Goal: Information Seeking & Learning: Learn about a topic

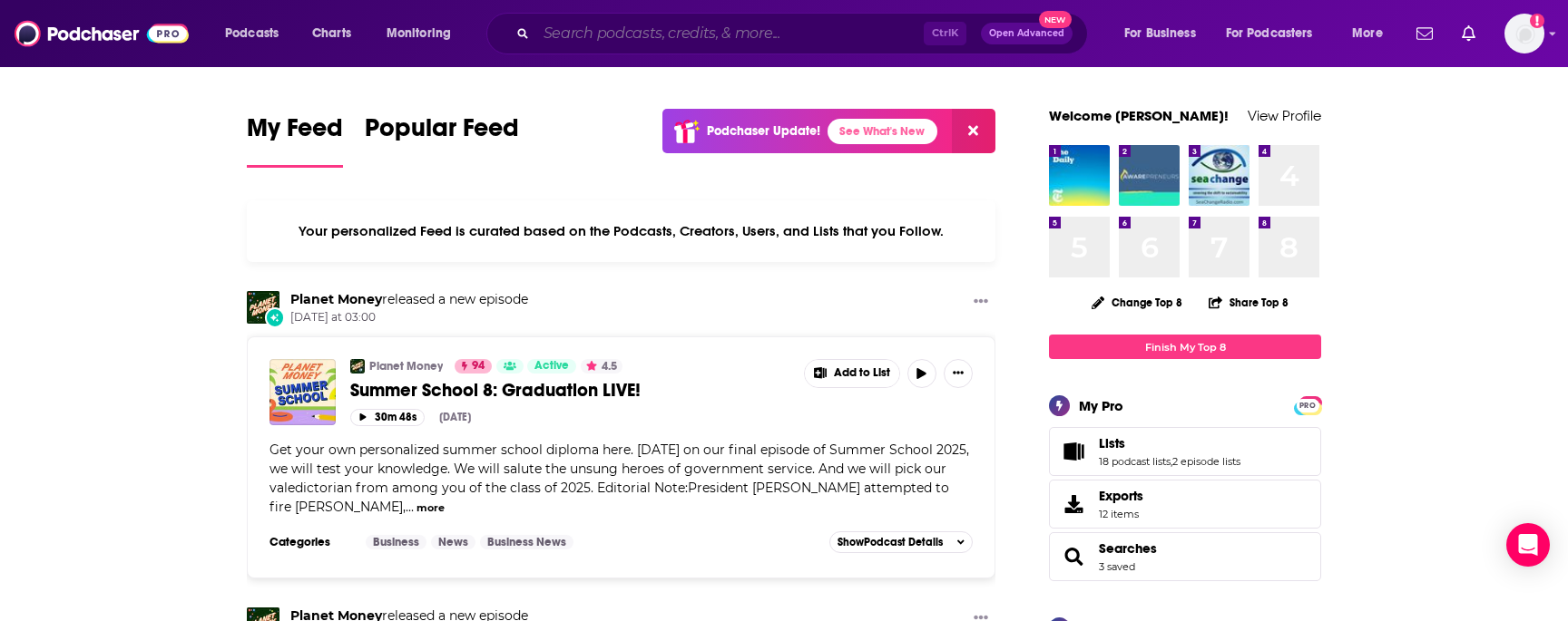
click at [665, 42] on input "Search podcasts, credits, & more..." at bounding box center [730, 33] width 387 height 29
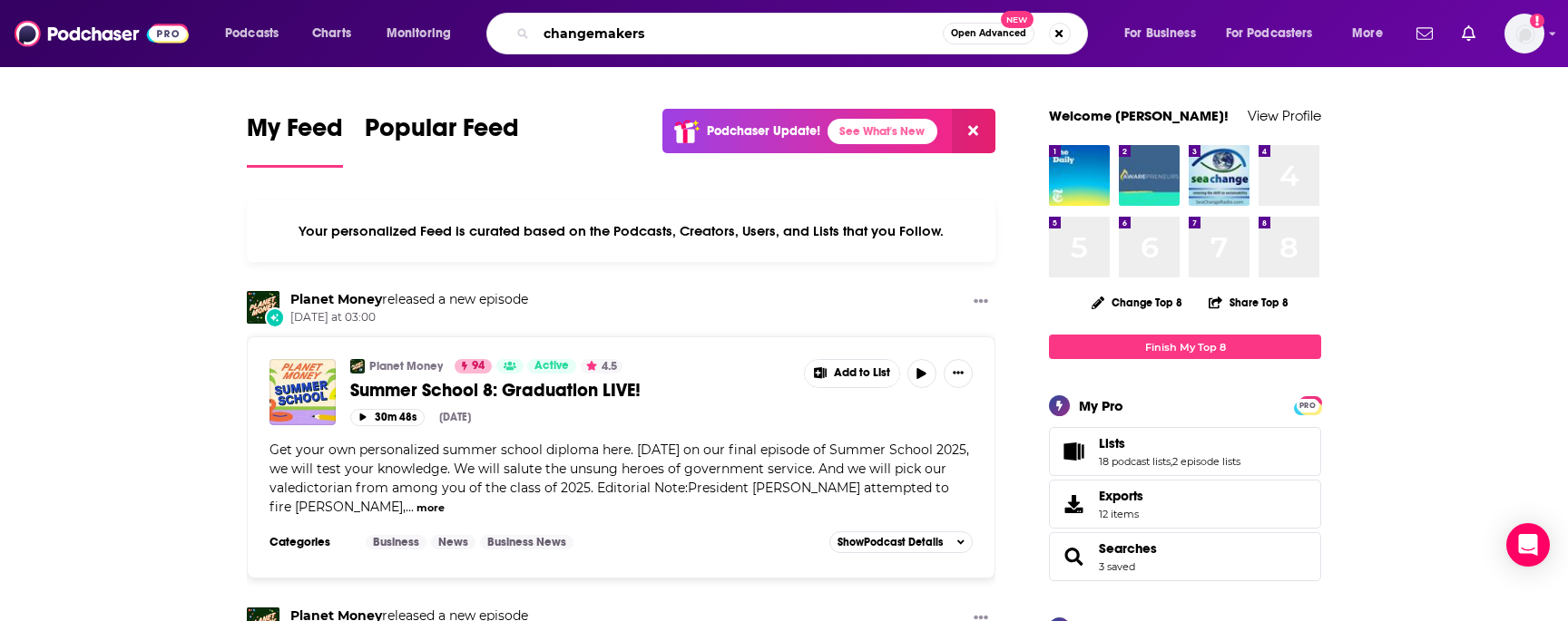
type input "changemakers"
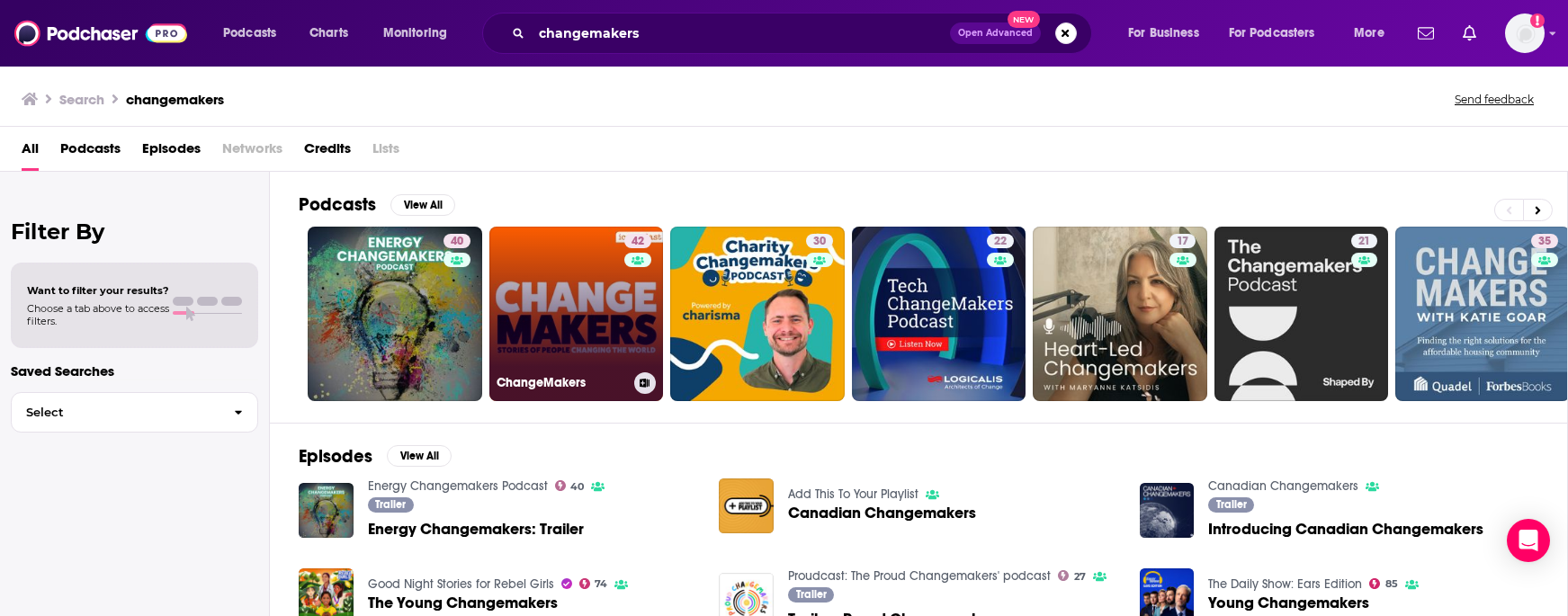
click at [590, 270] on link "42 ChangeMakers" at bounding box center [577, 314] width 175 height 174
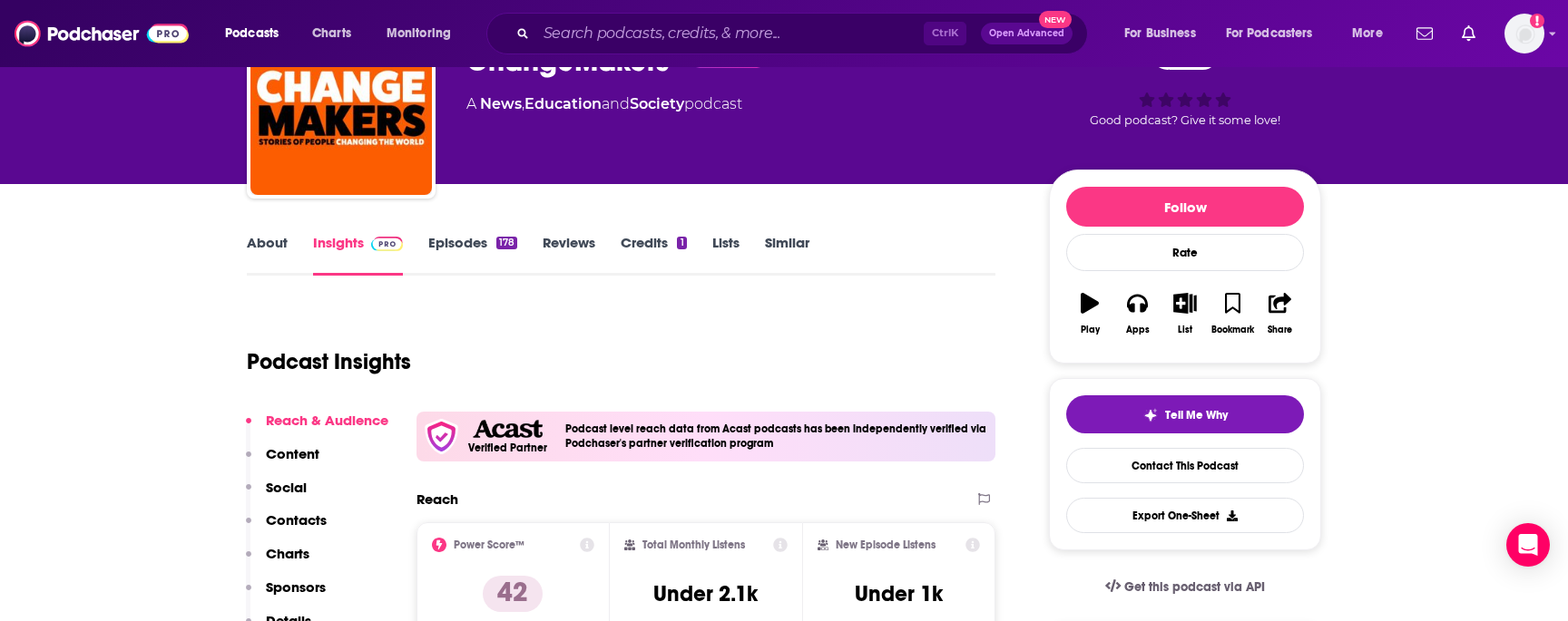
scroll to position [272, 0]
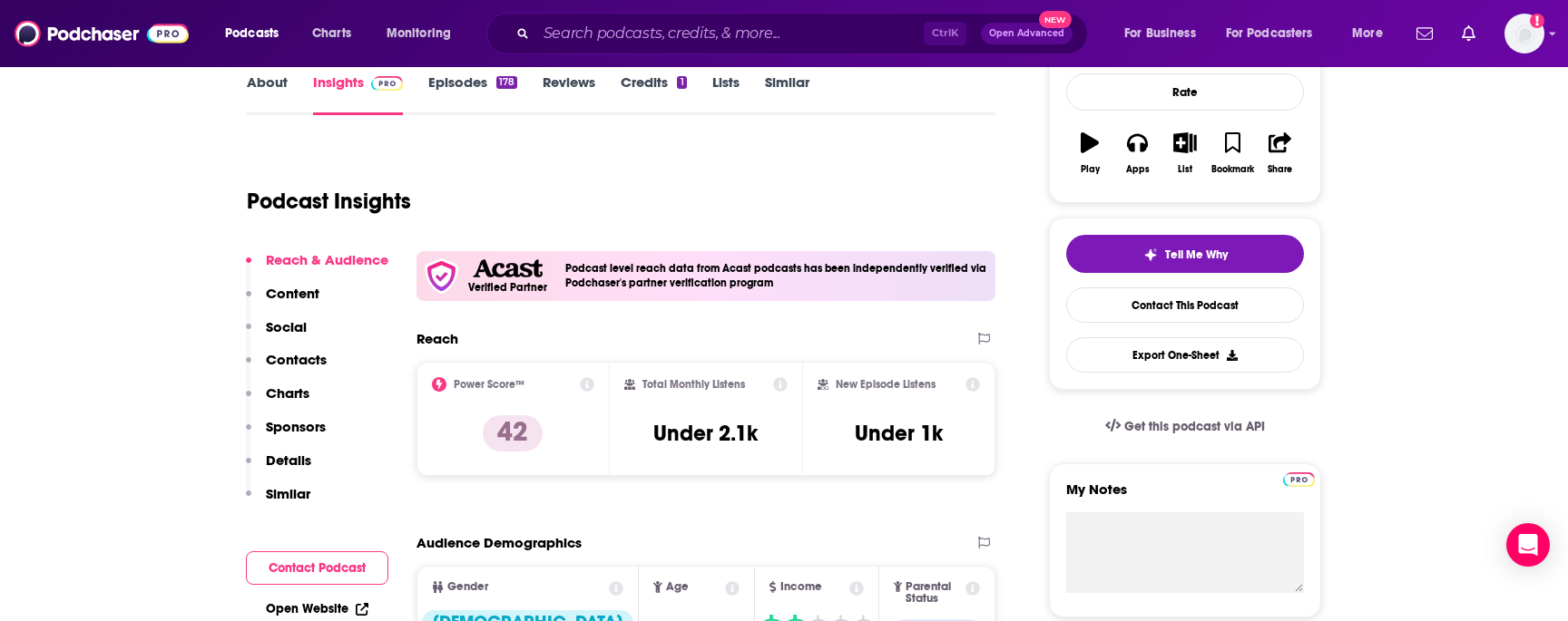
click at [584, 383] on icon at bounding box center [587, 385] width 15 height 15
click at [779, 383] on icon at bounding box center [781, 385] width 15 height 15
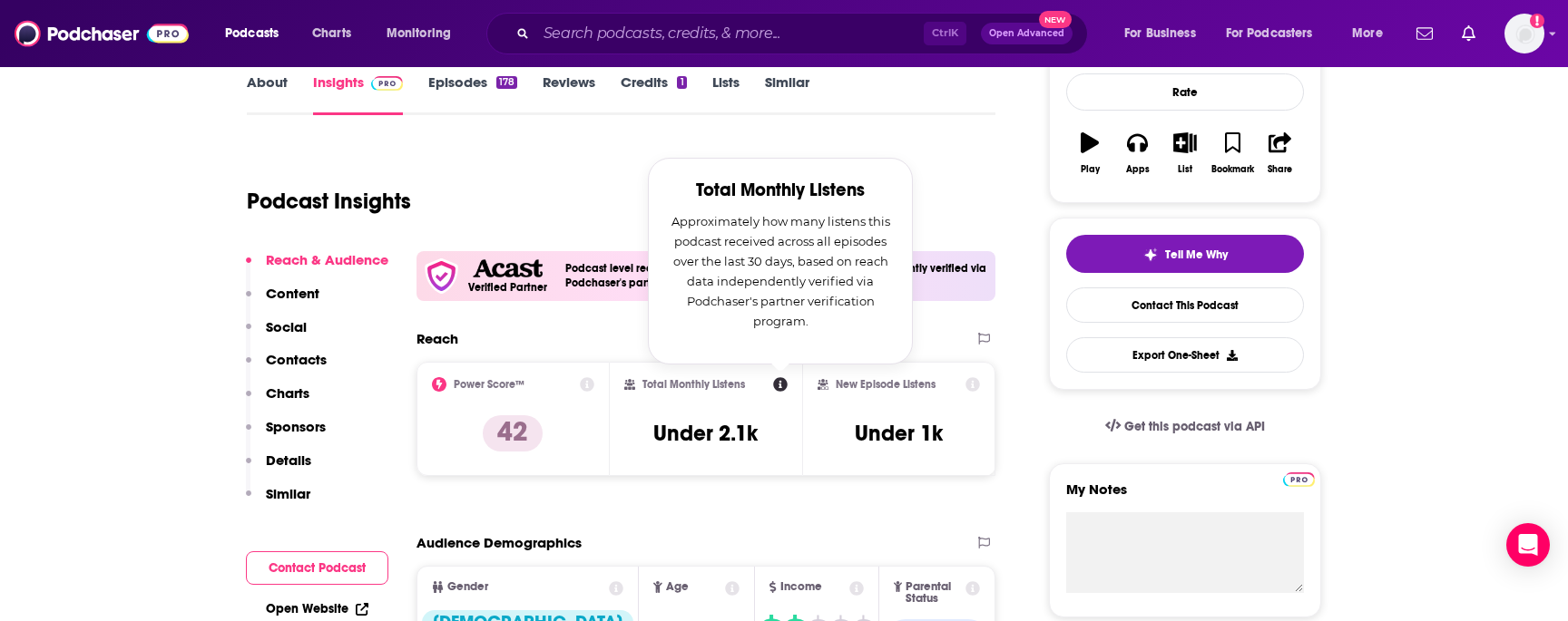
click at [922, 343] on div "Reach" at bounding box center [687, 339] width 542 height 18
click at [968, 386] on icon at bounding box center [972, 385] width 15 height 15
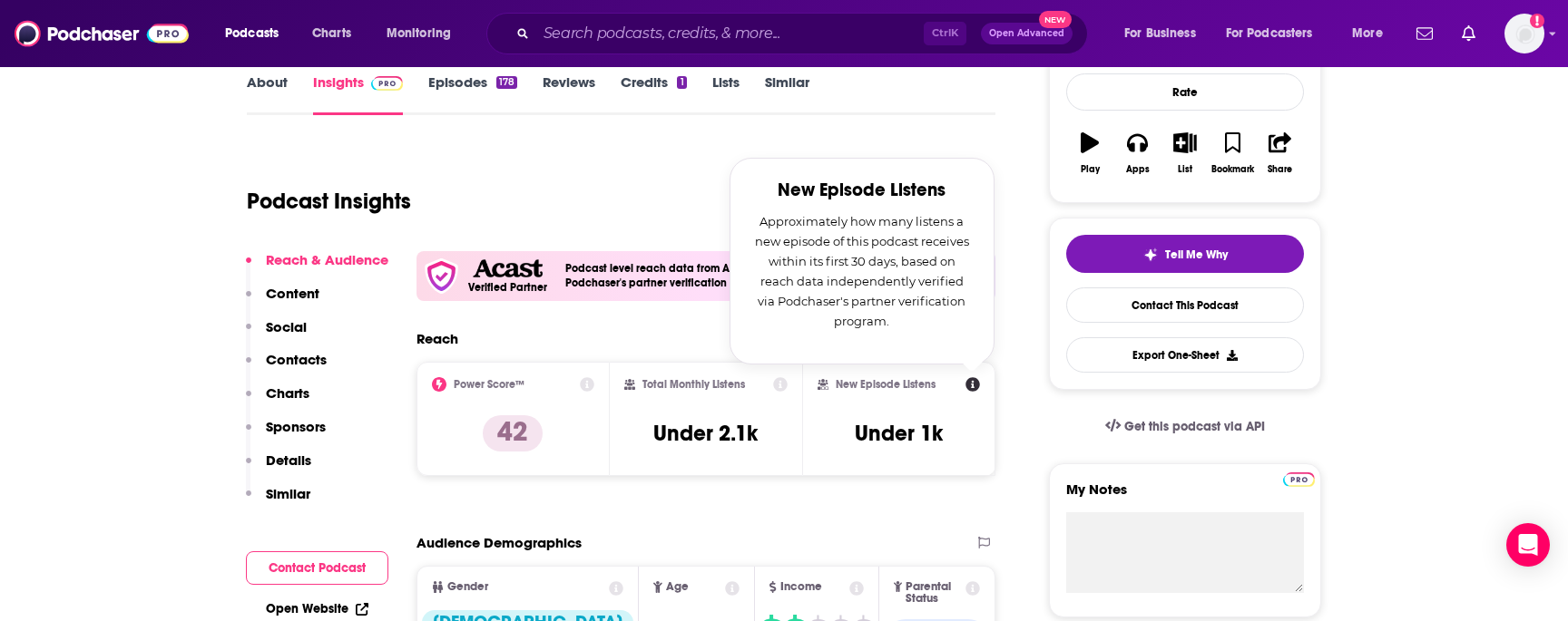
click at [666, 180] on div "Podcast Insights" at bounding box center [613, 191] width 734 height 93
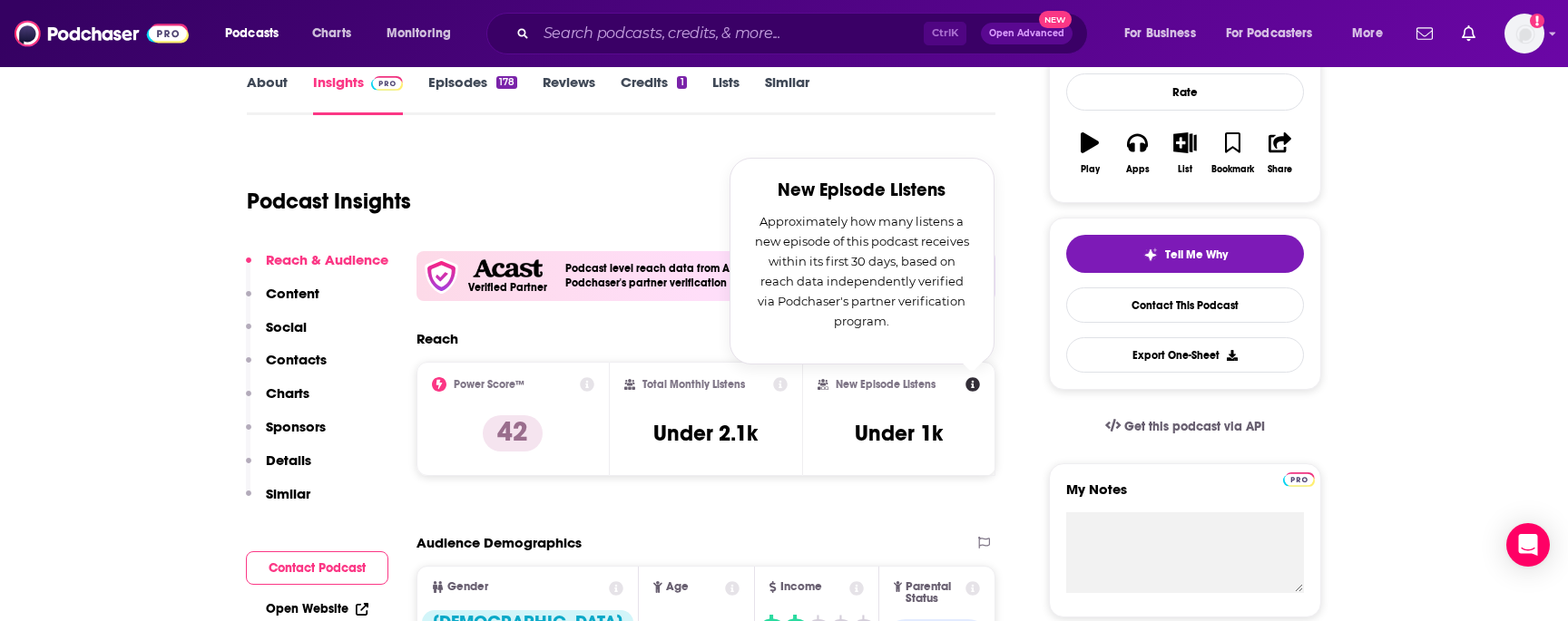
click at [976, 386] on icon at bounding box center [972, 385] width 15 height 15
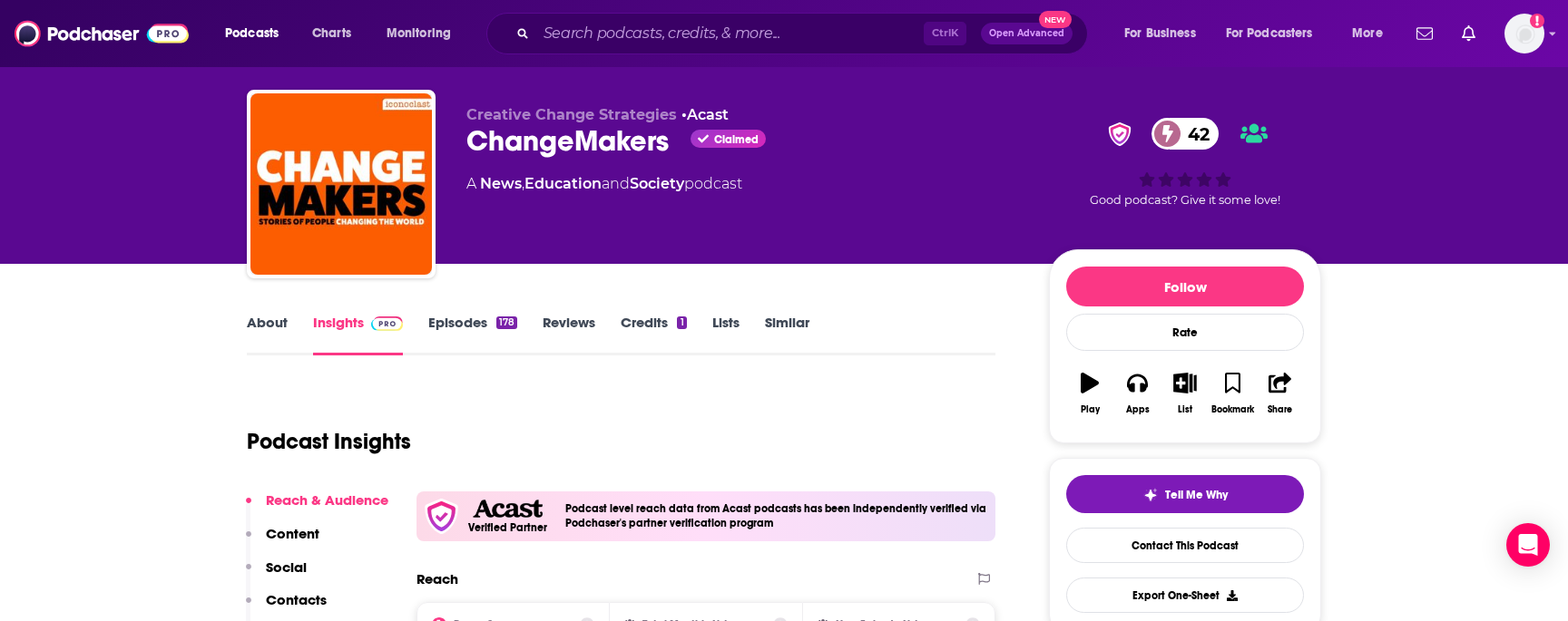
scroll to position [0, 0]
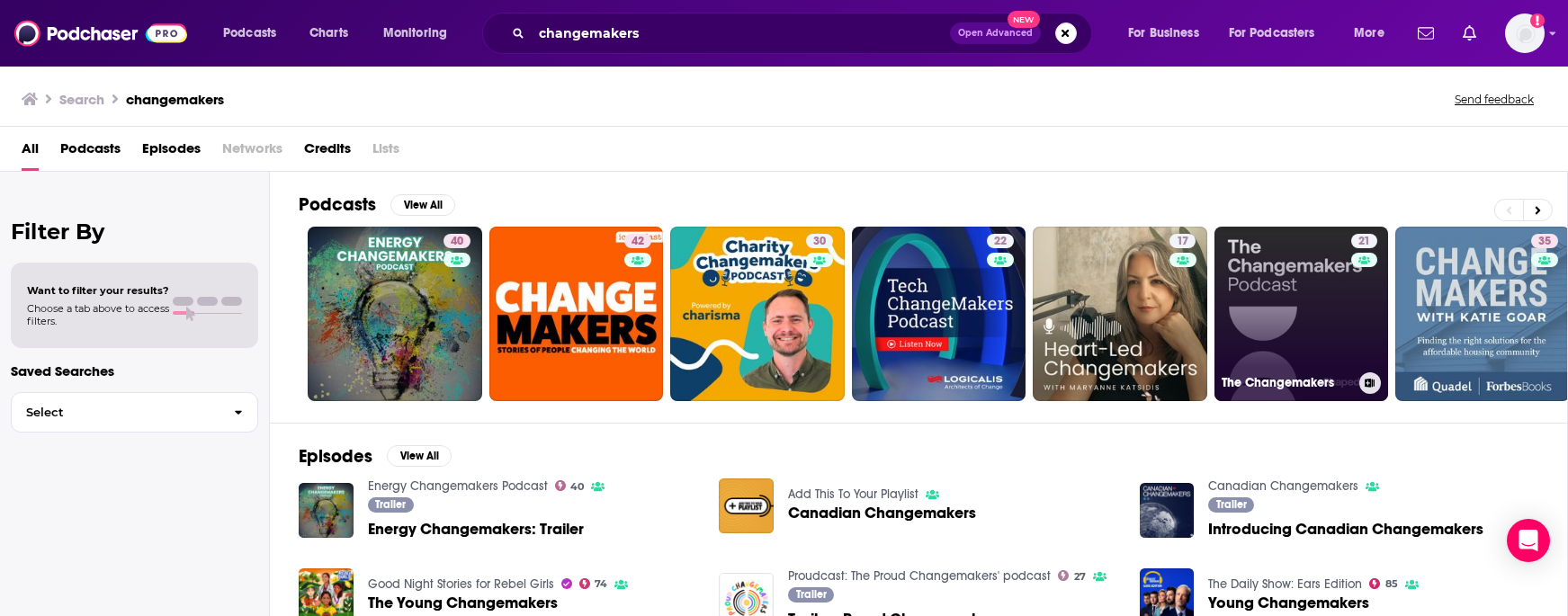
click at [1302, 296] on link "21 The Changemakers" at bounding box center [1302, 314] width 175 height 174
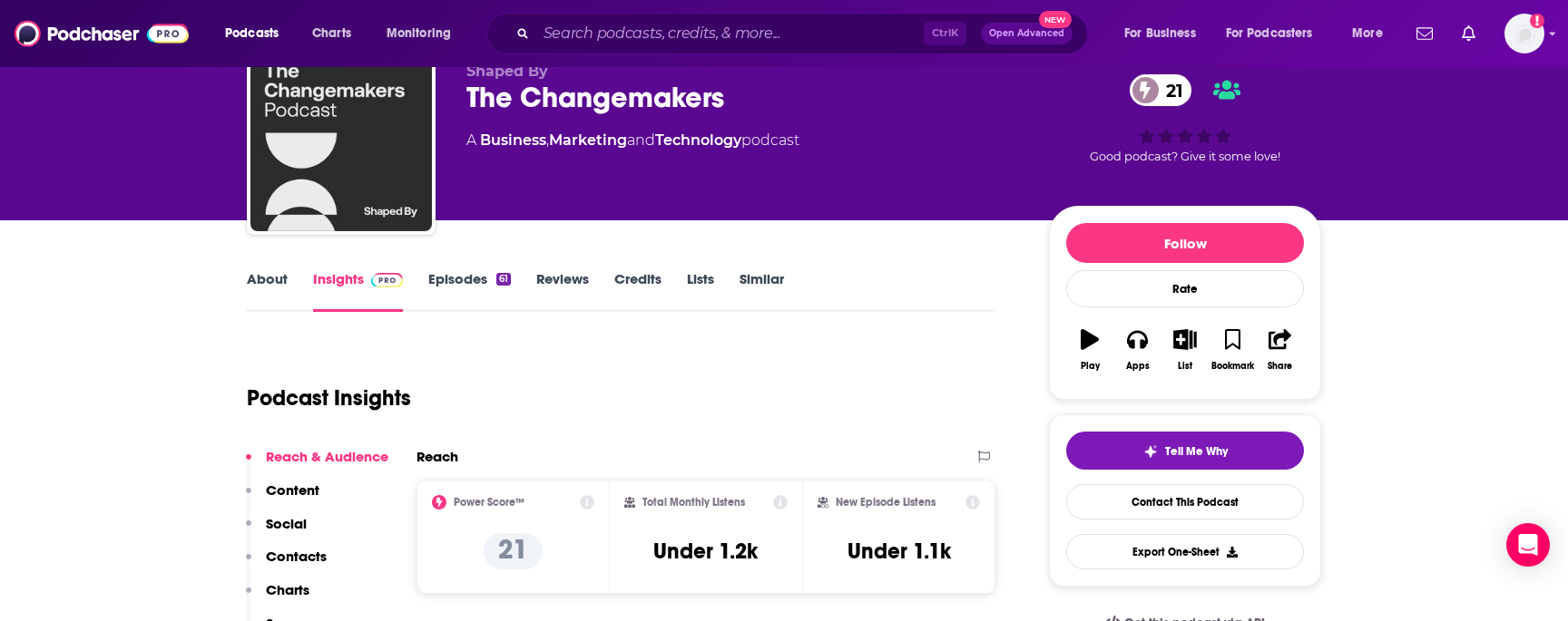
scroll to position [181, 0]
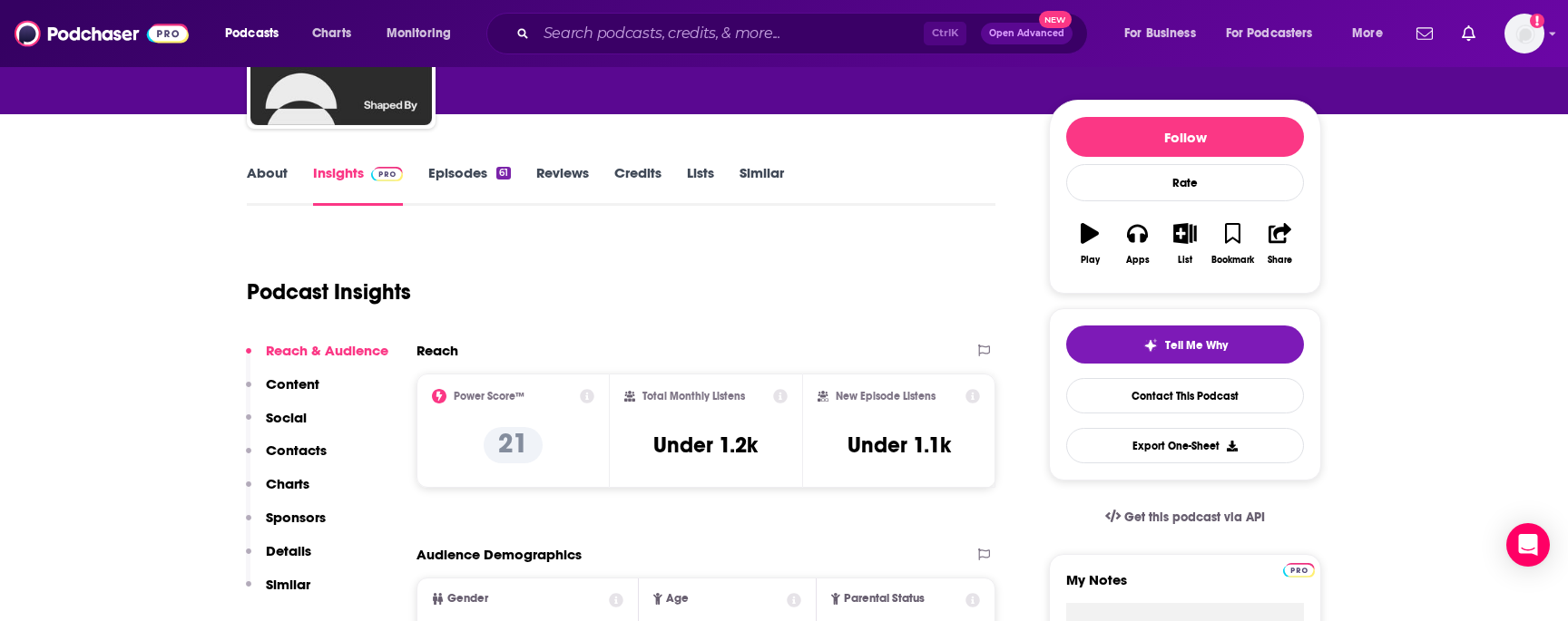
click at [252, 182] on link "About" at bounding box center [267, 184] width 41 height 42
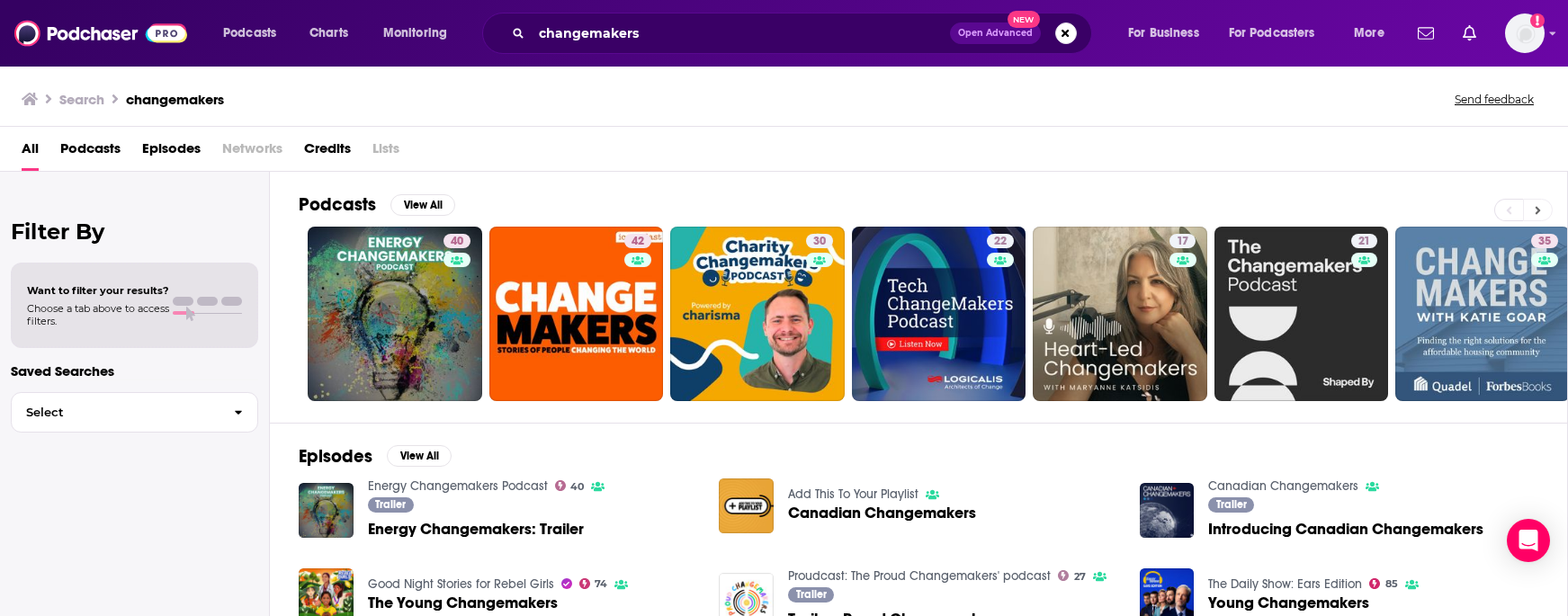
click at [1534, 210] on button at bounding box center [1538, 209] width 29 height 22
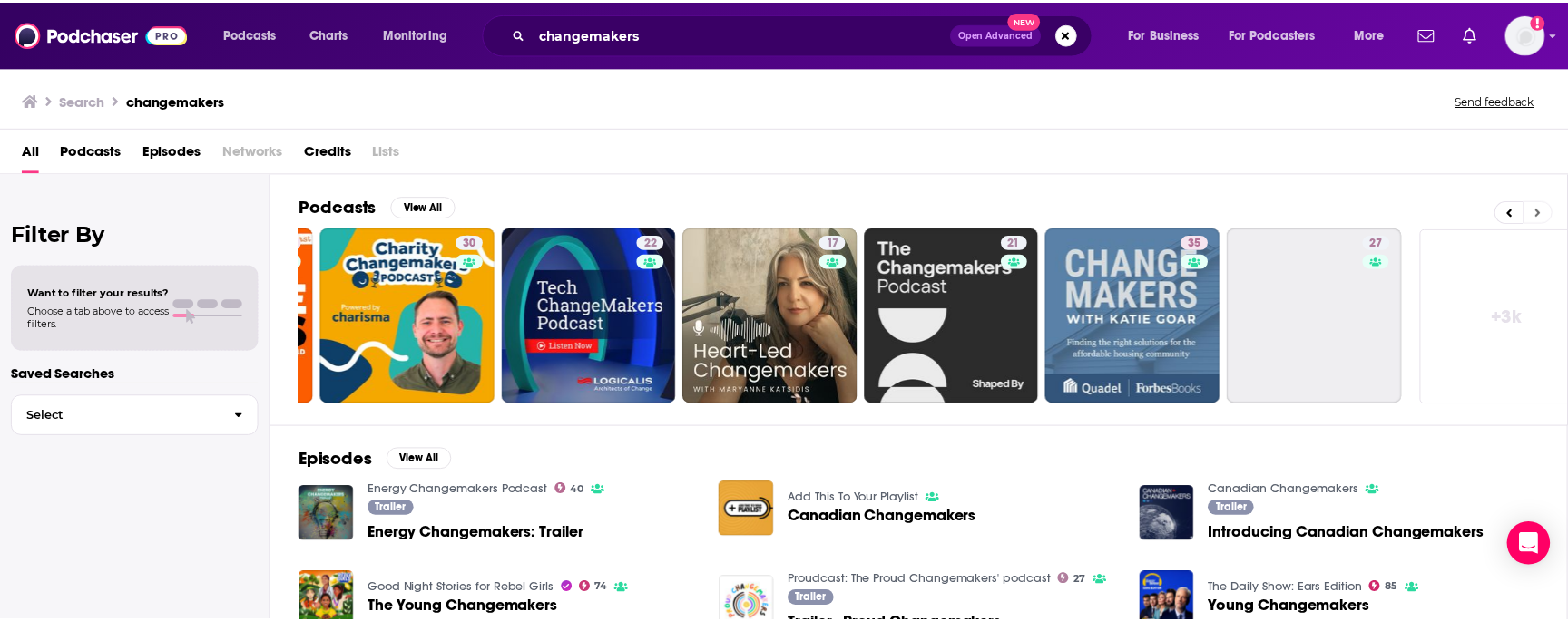
scroll to position [0, 386]
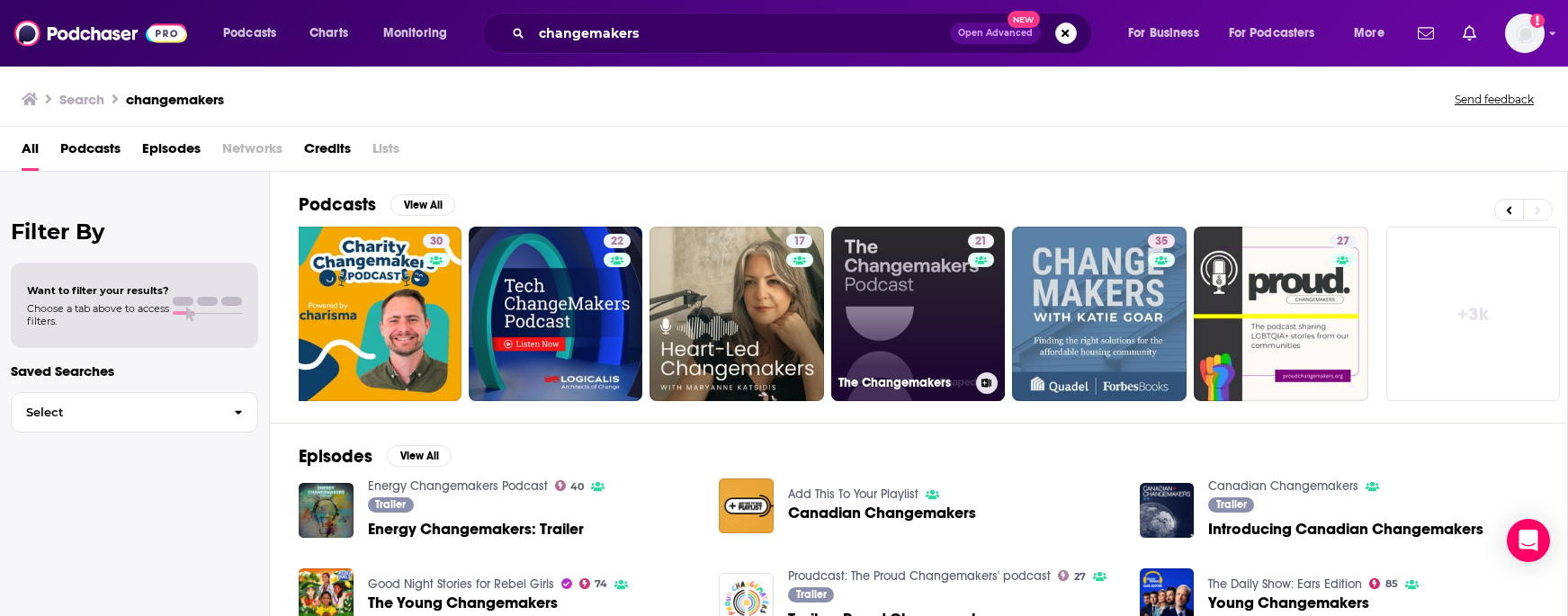
click at [895, 314] on link "21 The Changemakers" at bounding box center [919, 314] width 175 height 174
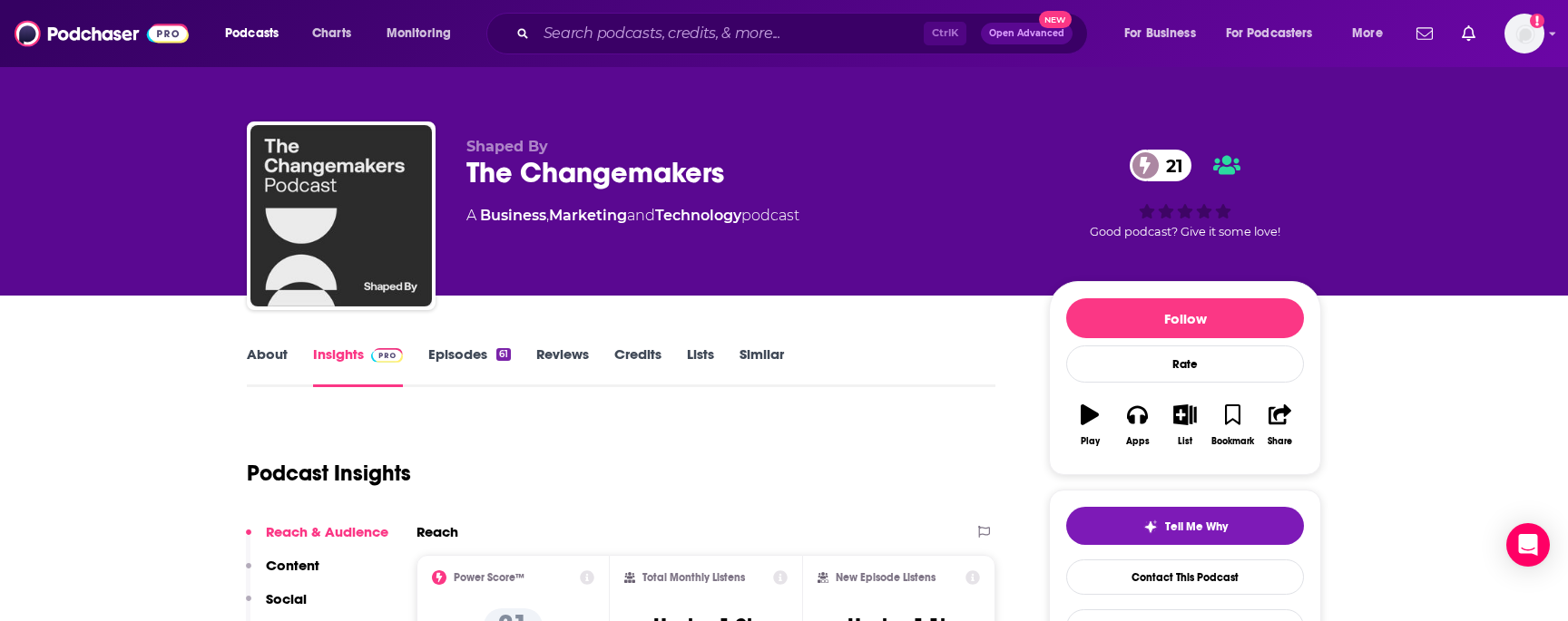
click at [267, 344] on div "About Insights Episodes 61 Reviews Credits Lists Similar" at bounding box center [621, 365] width 748 height 44
click at [274, 358] on link "About" at bounding box center [267, 366] width 41 height 42
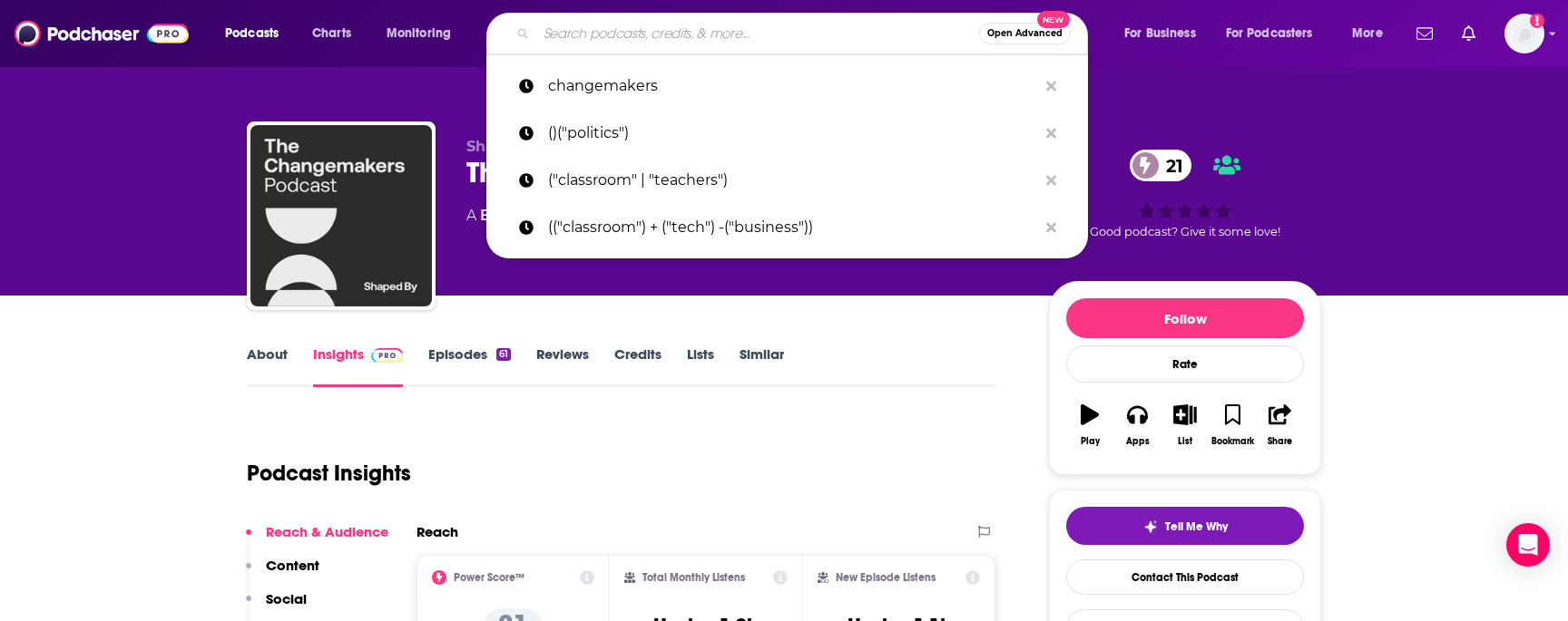
click at [602, 36] on input "Search podcasts, credits, & more..." at bounding box center [758, 33] width 443 height 29
click at [623, 98] on p "changemakers" at bounding box center [793, 86] width 489 height 47
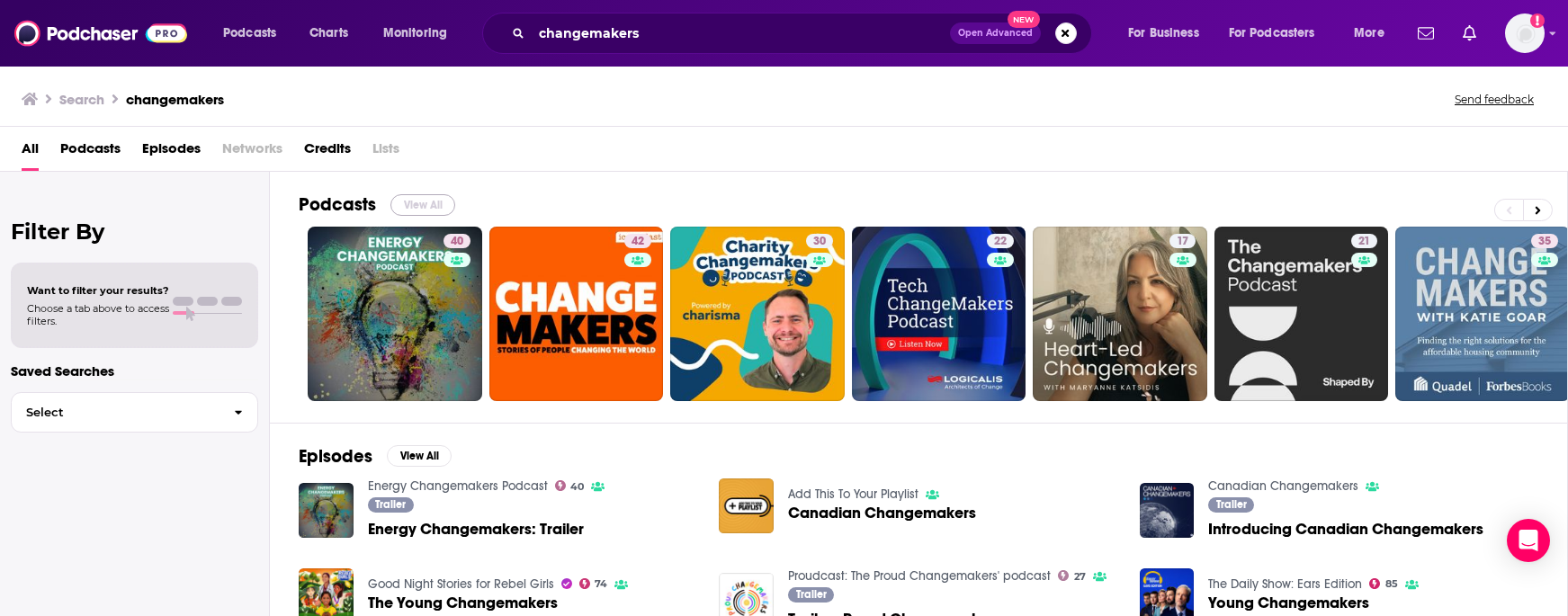
click at [412, 203] on button "View All" at bounding box center [423, 206] width 65 height 22
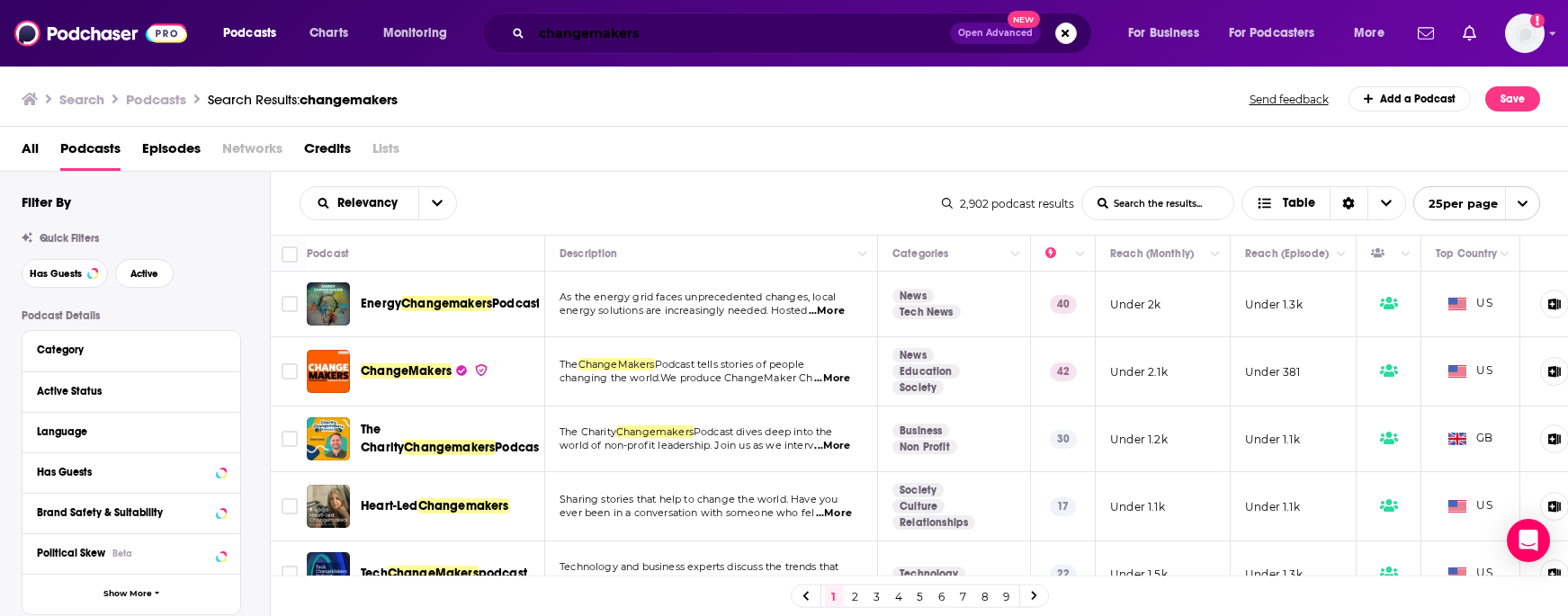
click at [691, 34] on input "changemakers" at bounding box center [740, 33] width 418 height 28
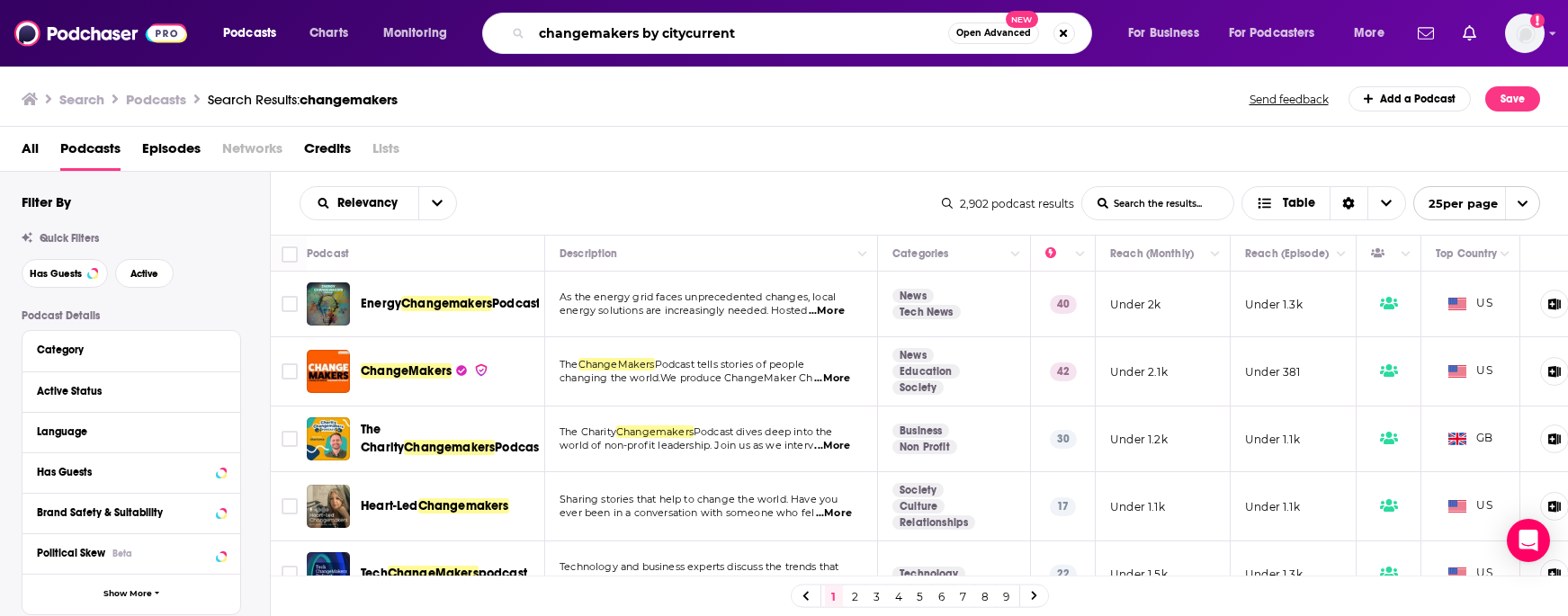
type input "changemakers by citycurrent"
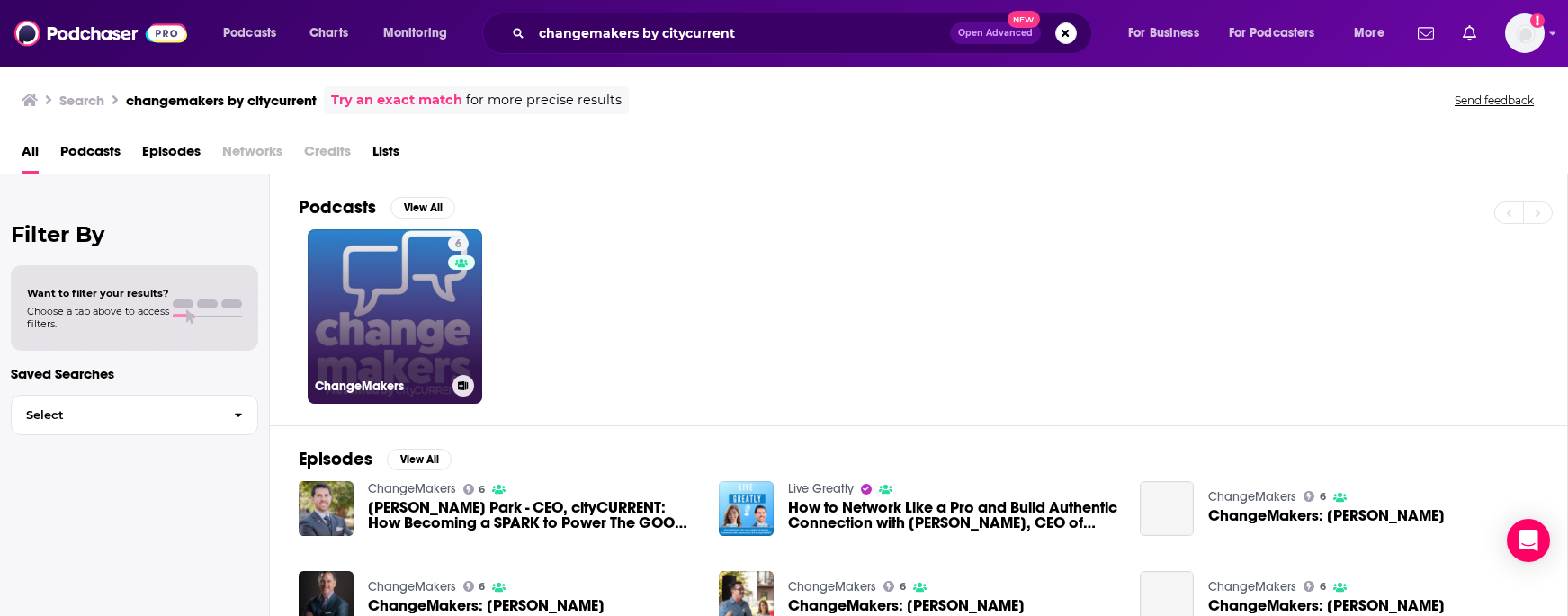
click at [422, 301] on link "6 ChangeMakers" at bounding box center [395, 317] width 175 height 174
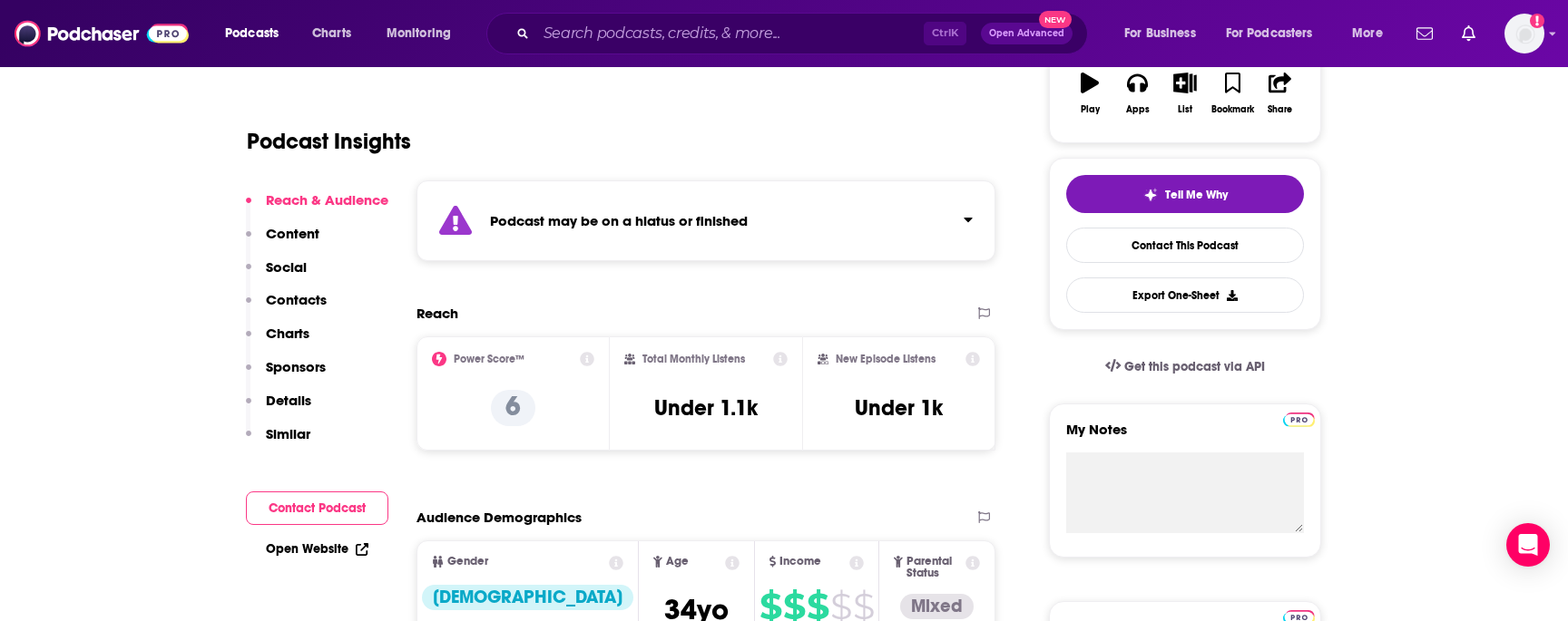
scroll to position [181, 0]
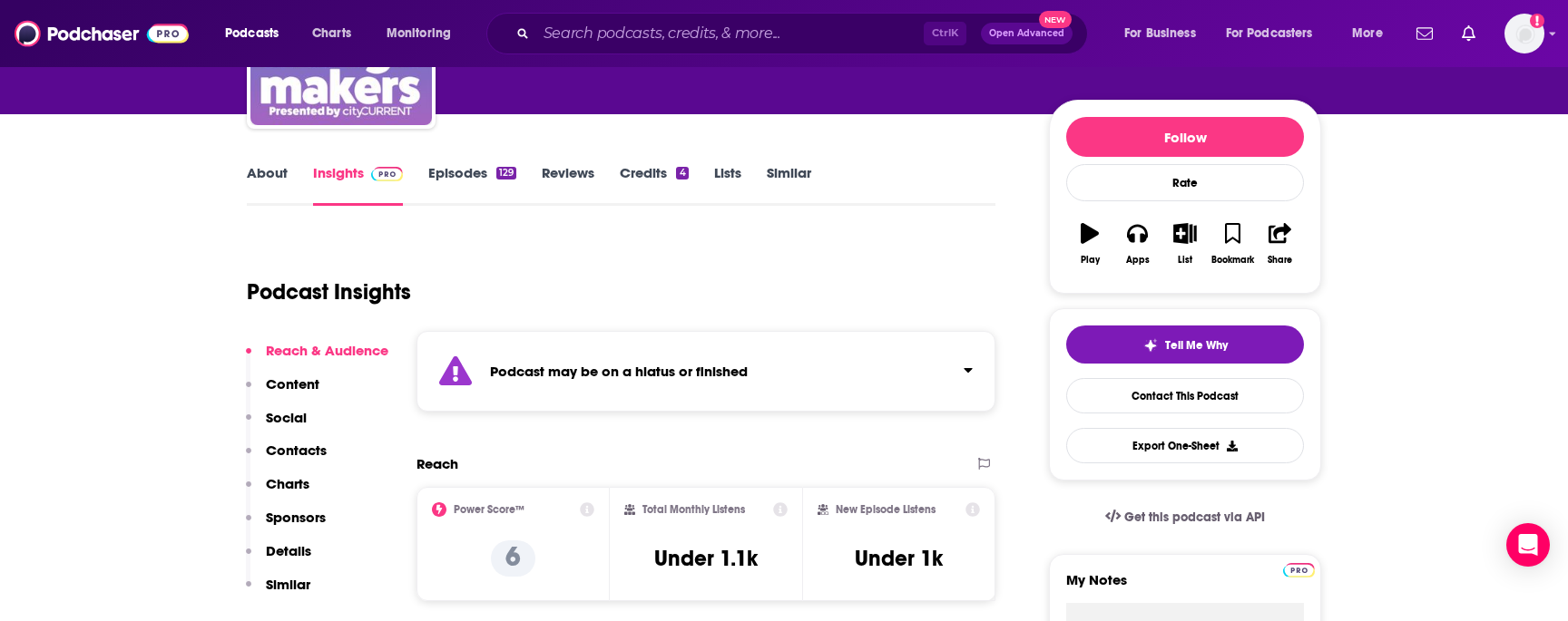
click at [711, 356] on div "Podcast may be on a hiatus or finished" at bounding box center [706, 371] width 579 height 81
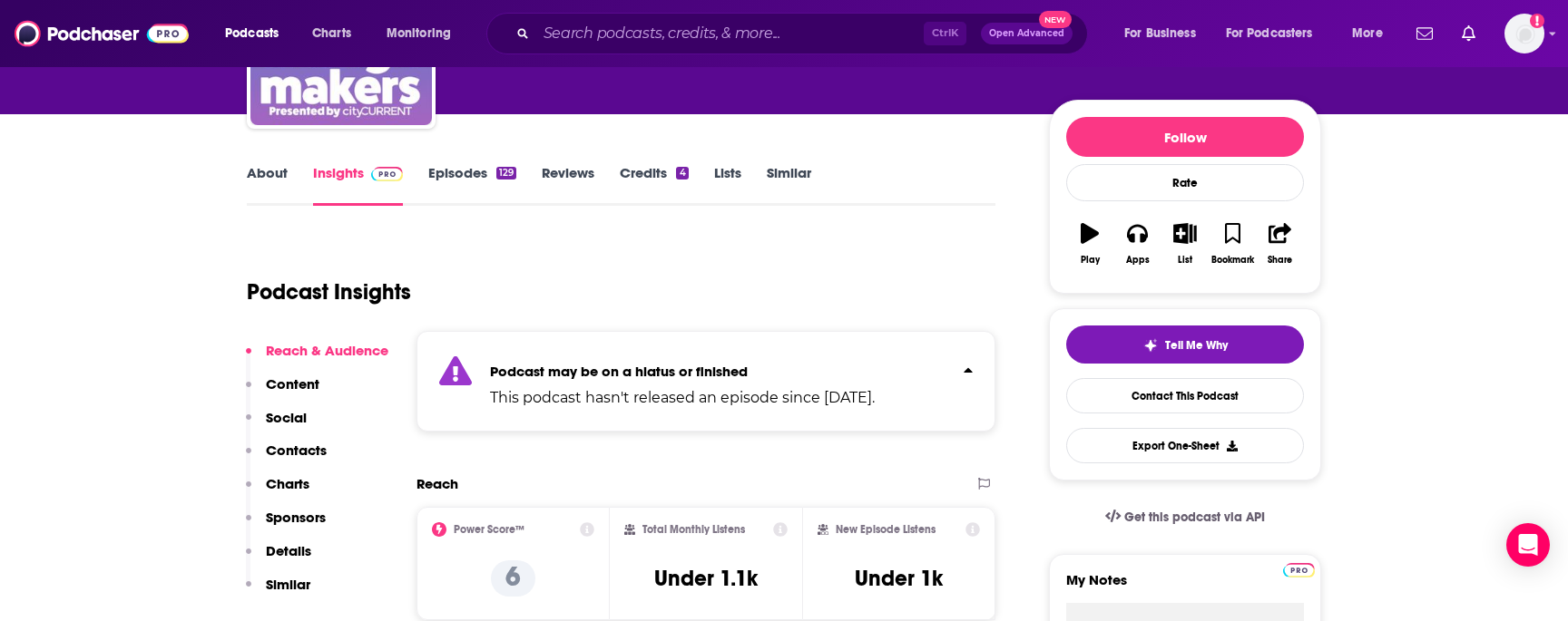
click at [458, 174] on link "Episodes 129" at bounding box center [471, 184] width 88 height 42
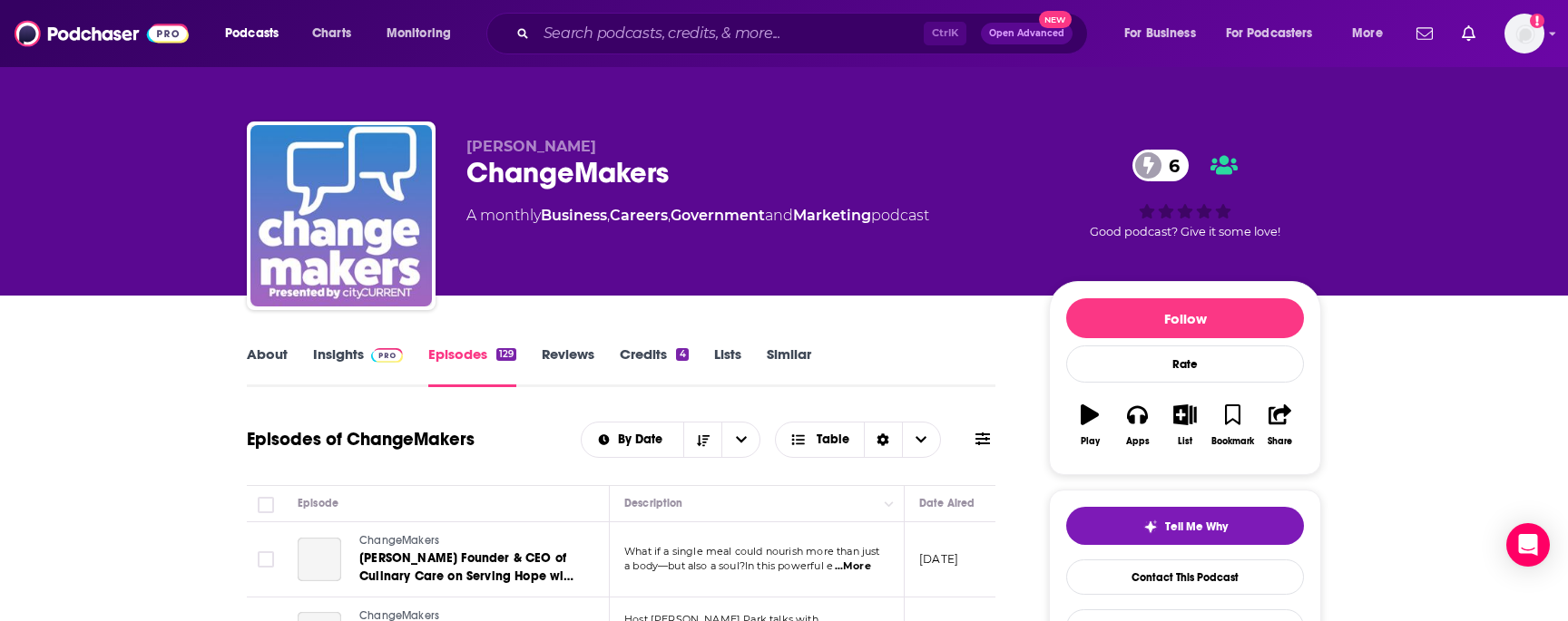
click at [273, 347] on link "About" at bounding box center [267, 366] width 41 height 42
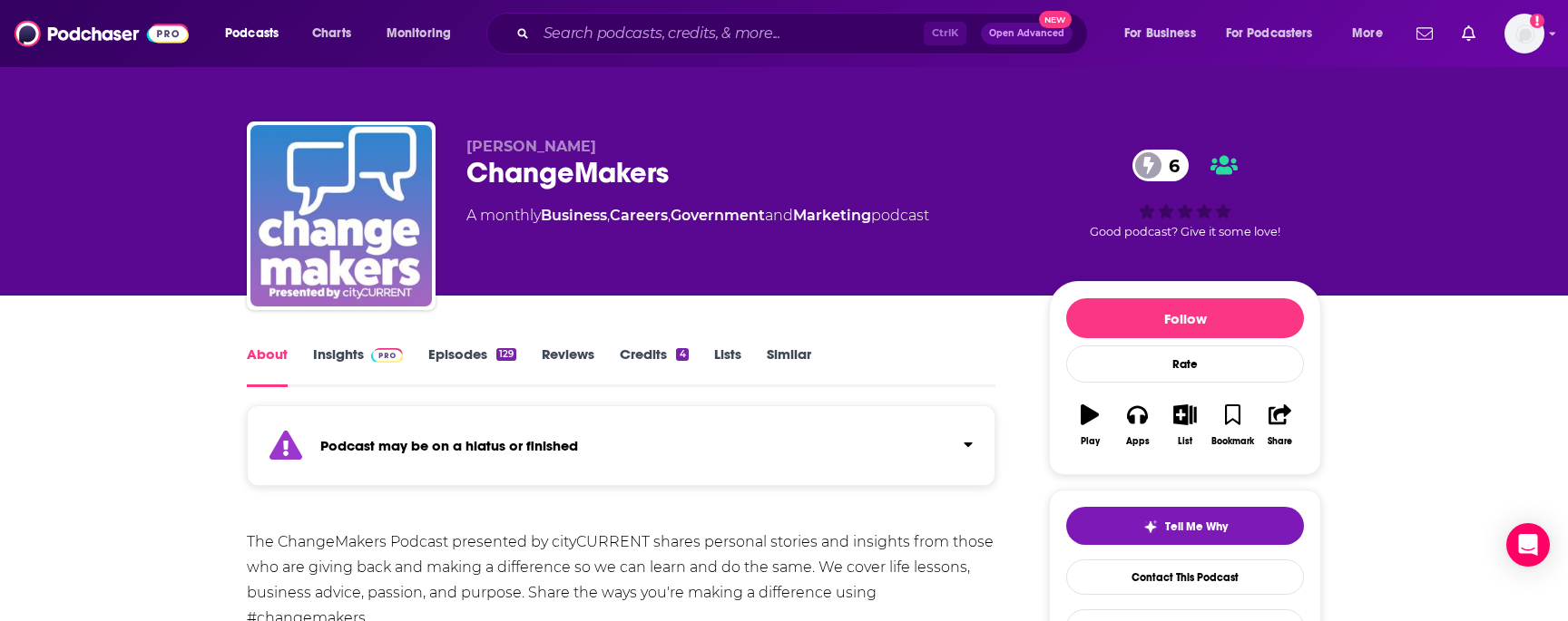
click at [264, 352] on link "About" at bounding box center [267, 366] width 41 height 42
click at [350, 354] on link "Insights" at bounding box center [358, 366] width 90 height 42
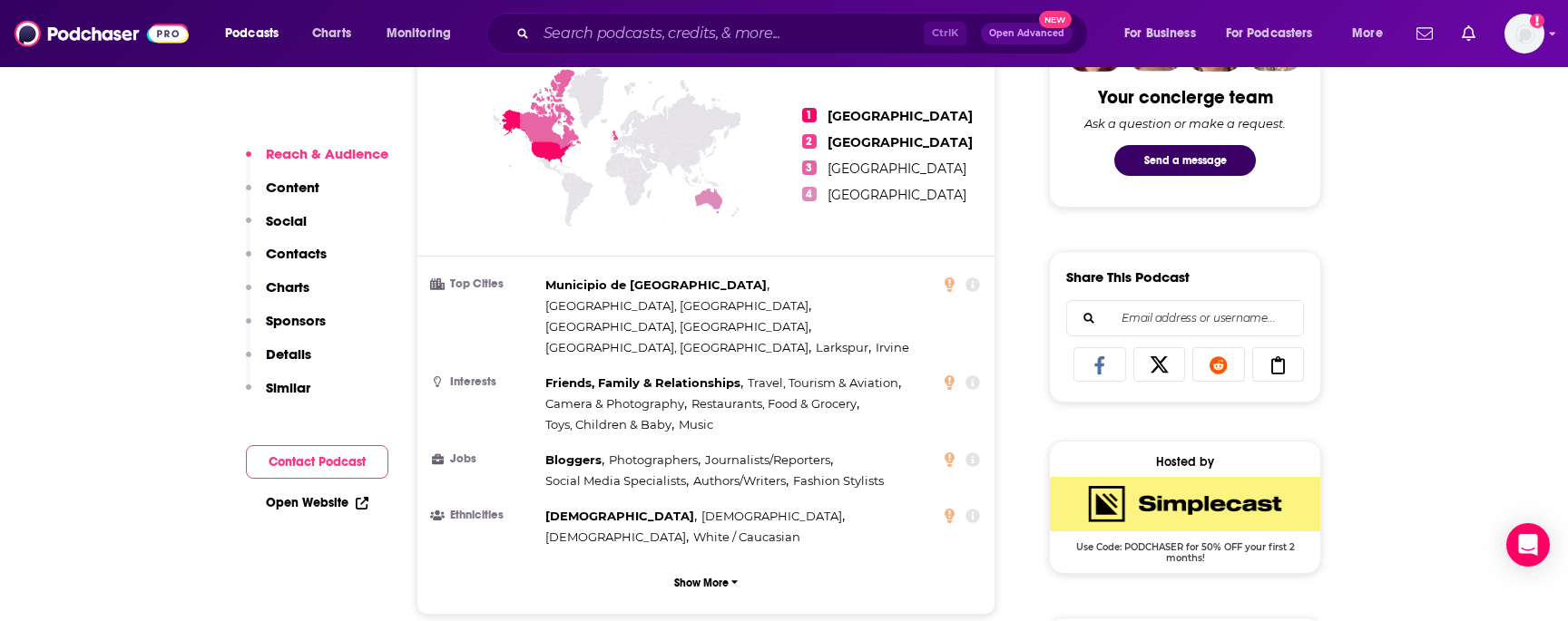
scroll to position [998, 0]
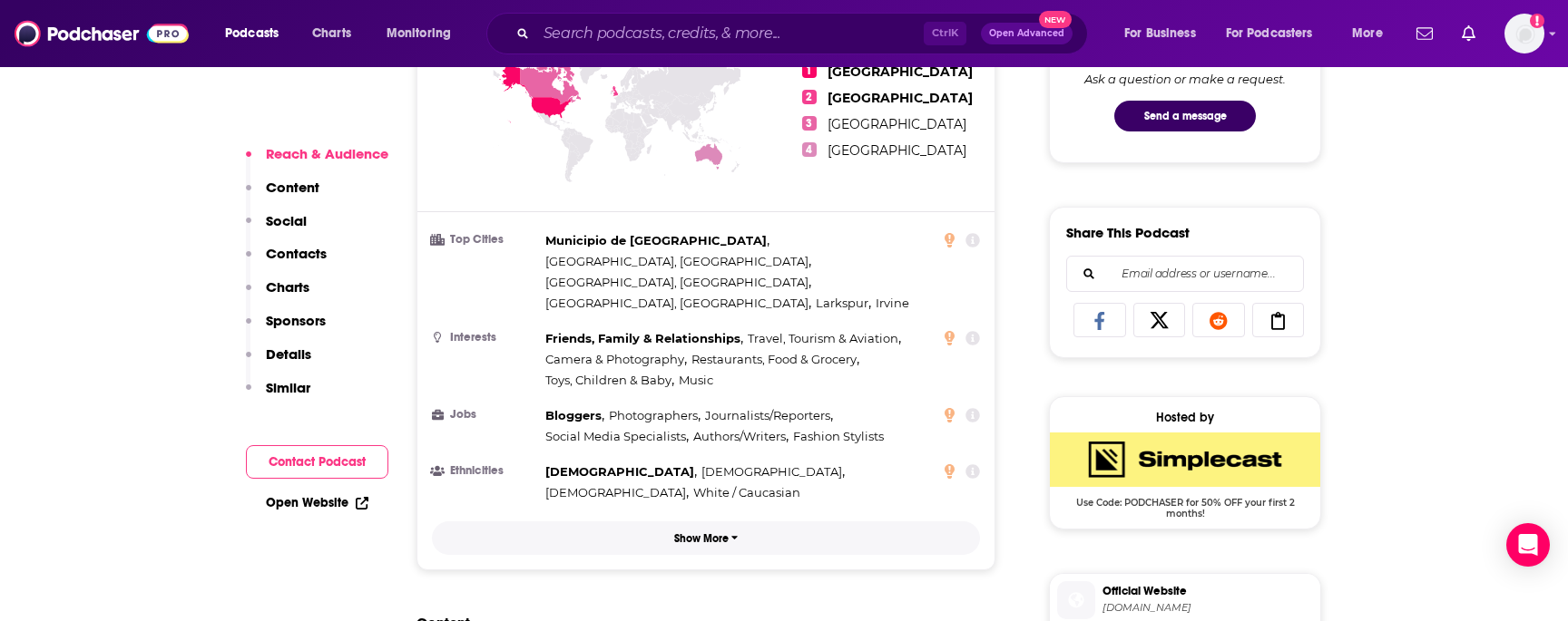
click at [697, 521] on button "Show More" at bounding box center [706, 538] width 548 height 33
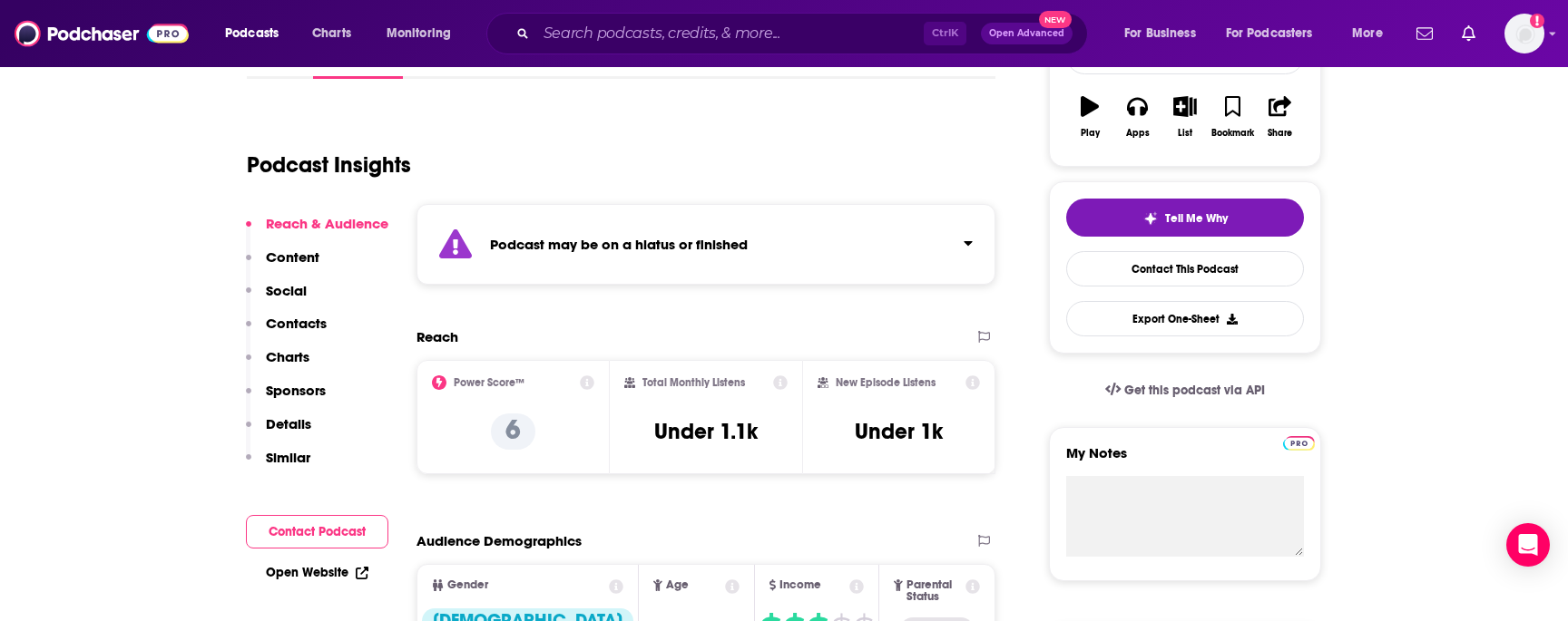
scroll to position [0, 0]
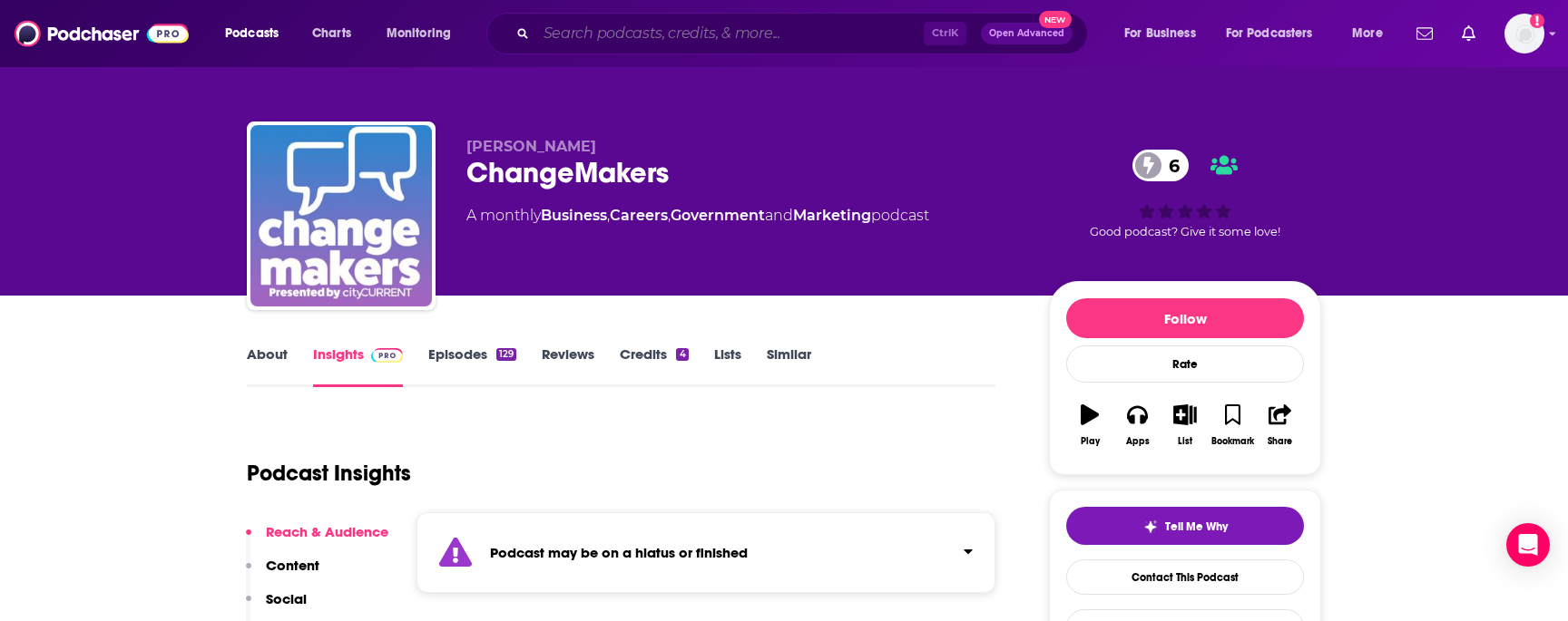
click at [707, 31] on input "Search podcasts, credits, & more..." at bounding box center [730, 33] width 387 height 29
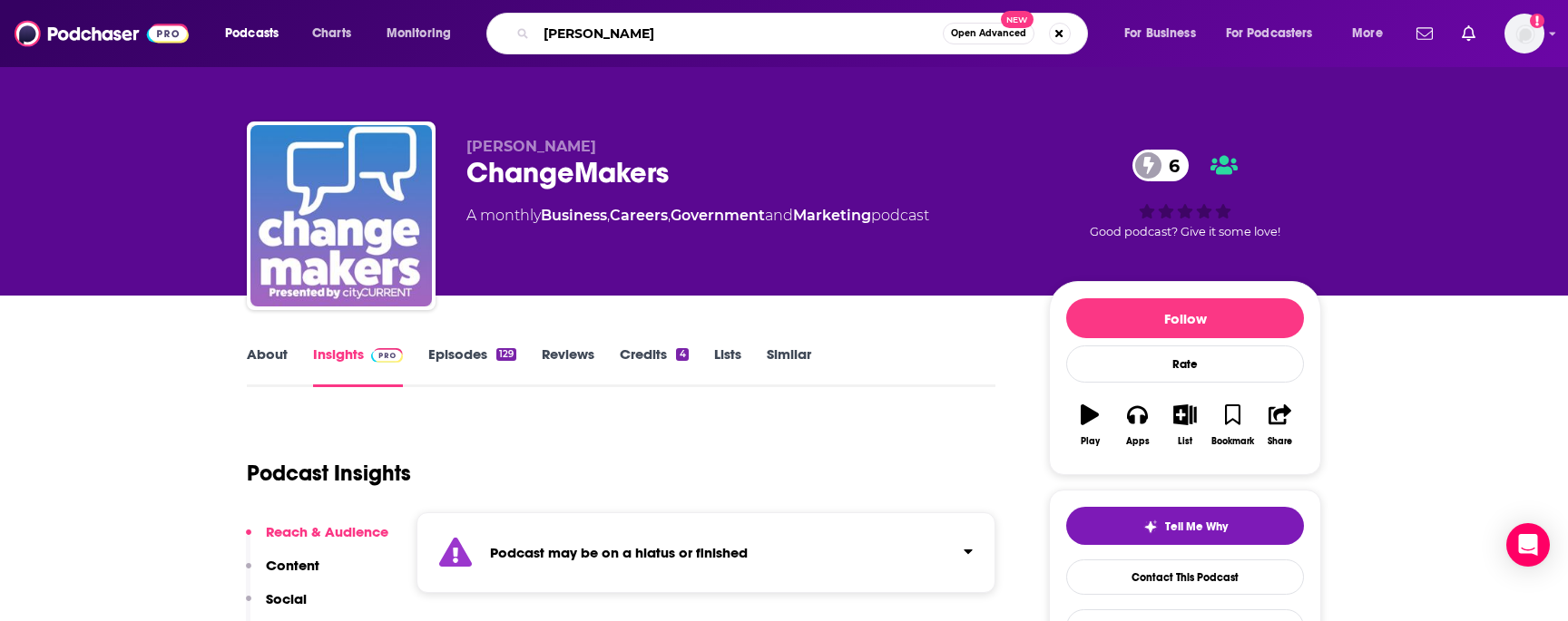
type input "[PERSON_NAME]"
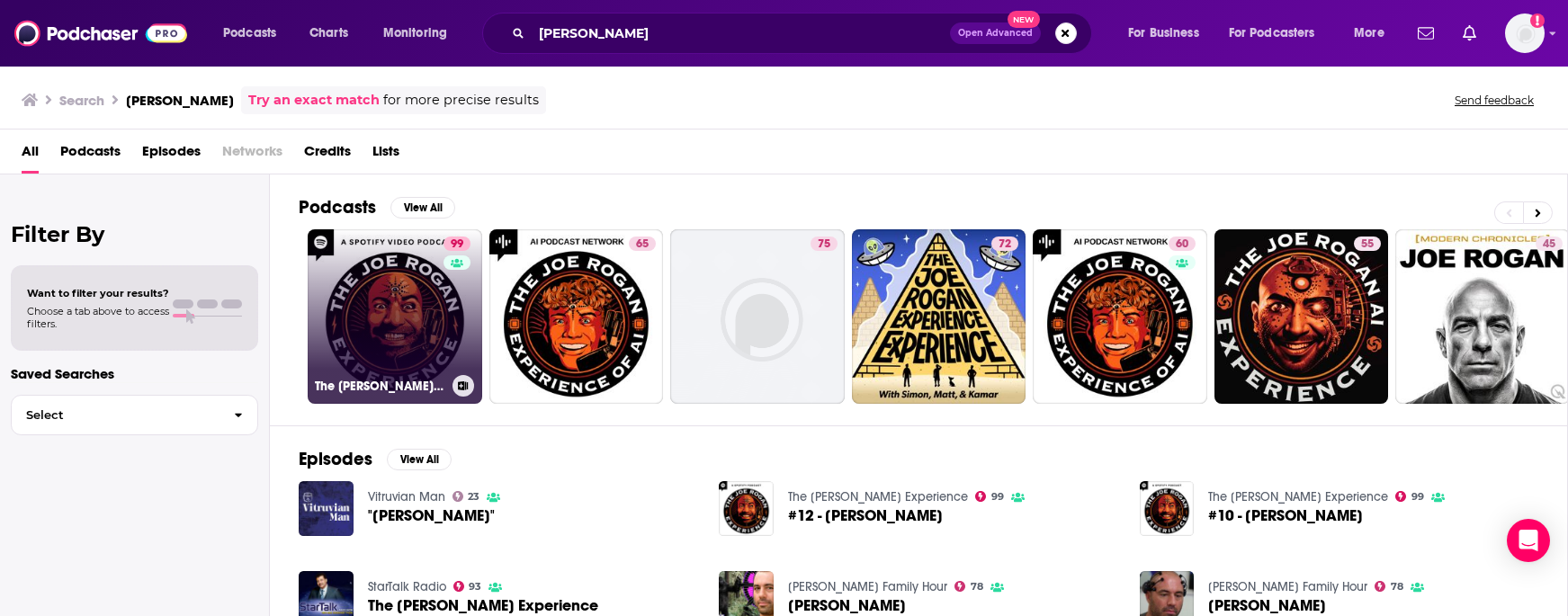
click at [360, 286] on link "99 The [PERSON_NAME] Experience" at bounding box center [395, 317] width 175 height 174
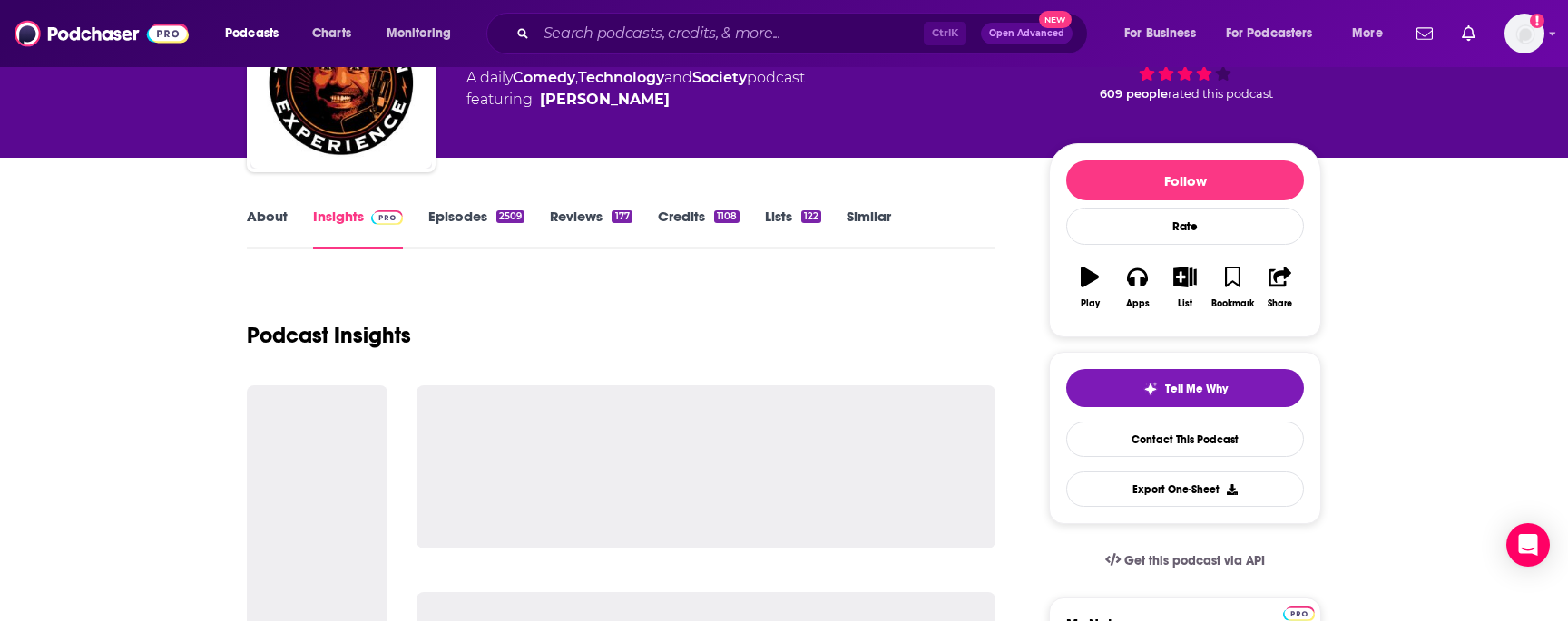
scroll to position [181, 0]
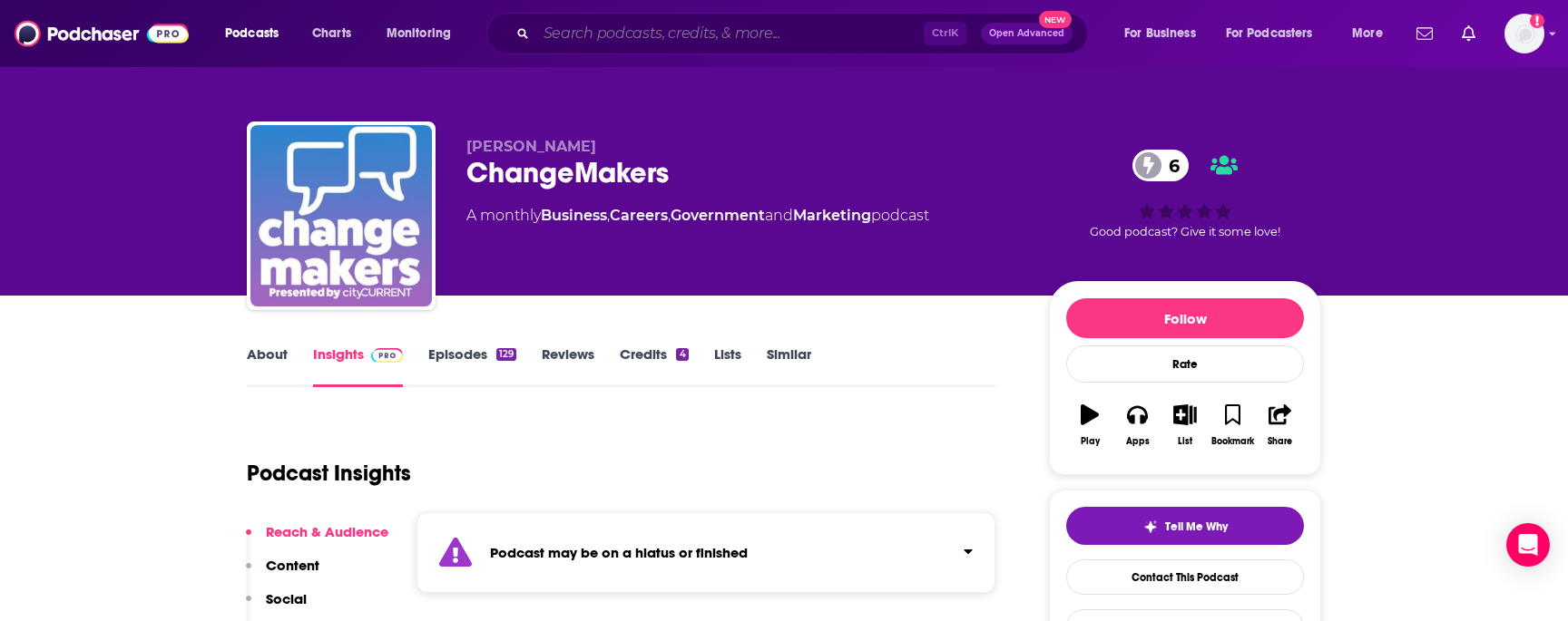
click at [709, 39] on input "Search podcasts, credits, & more..." at bounding box center [730, 33] width 387 height 29
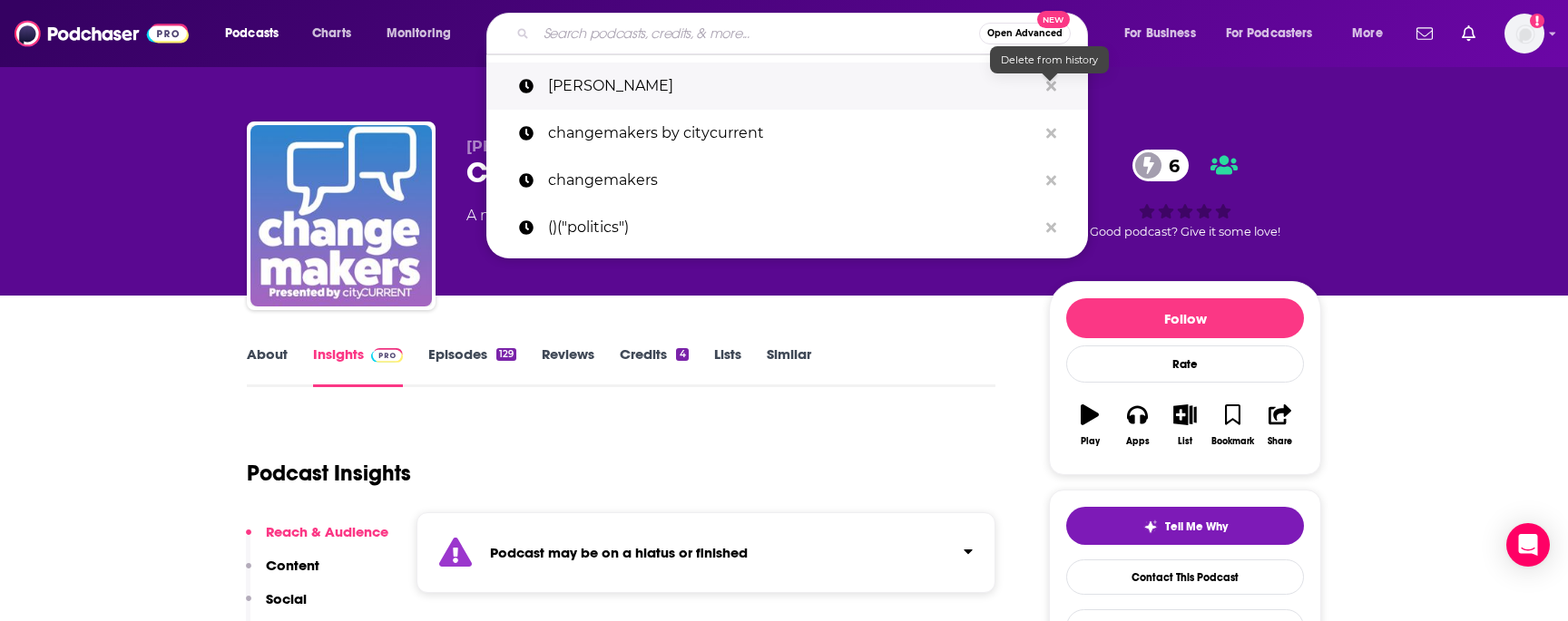
click at [1053, 81] on icon "Search podcasts, credits, & more..." at bounding box center [1050, 86] width 10 height 15
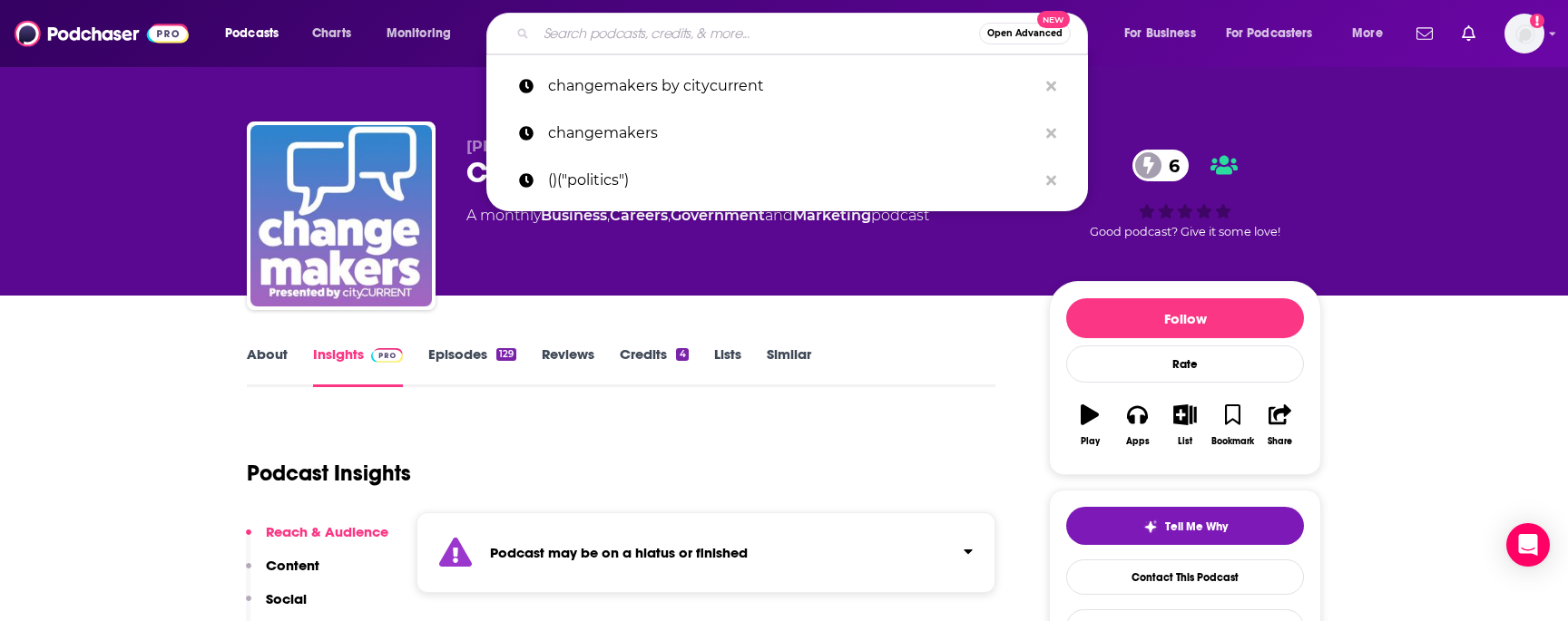
click at [846, 25] on input "Search podcasts, credits, & more..." at bounding box center [758, 33] width 443 height 29
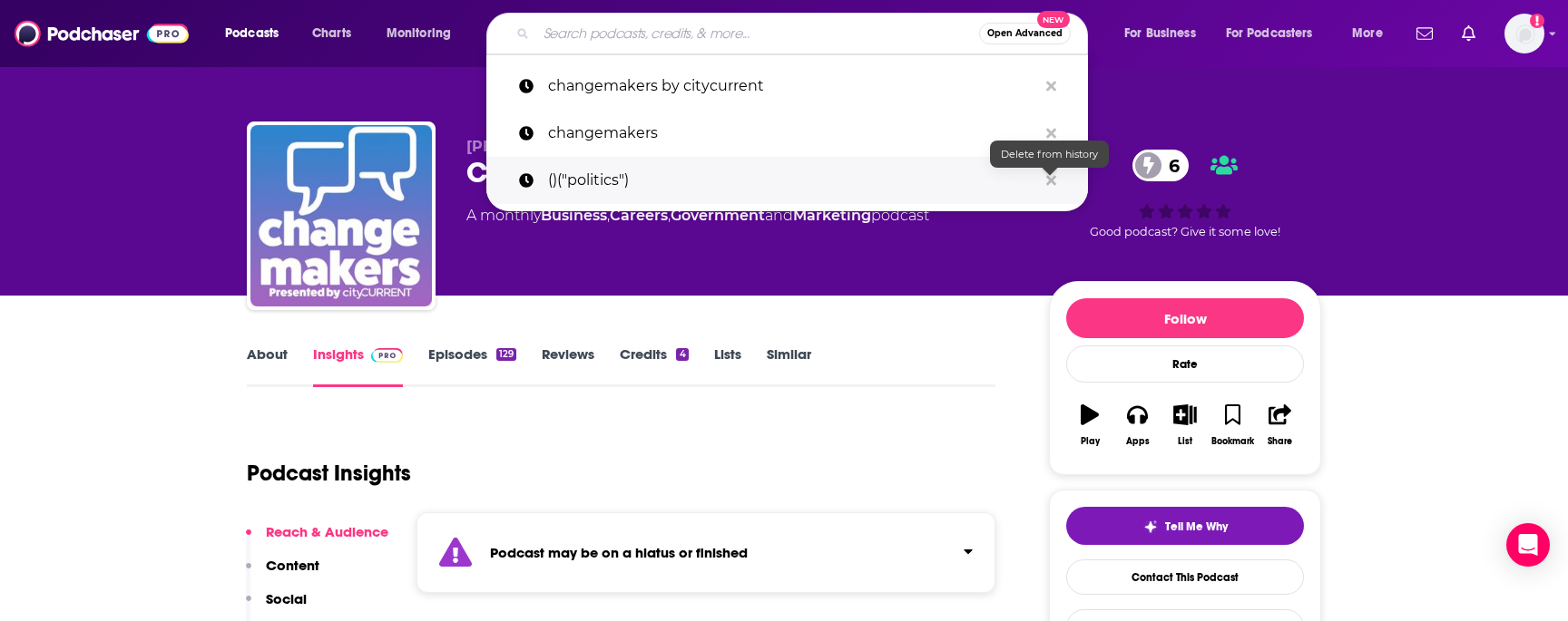
click at [1046, 184] on icon "Search podcasts, credits, & more..." at bounding box center [1050, 180] width 10 height 15
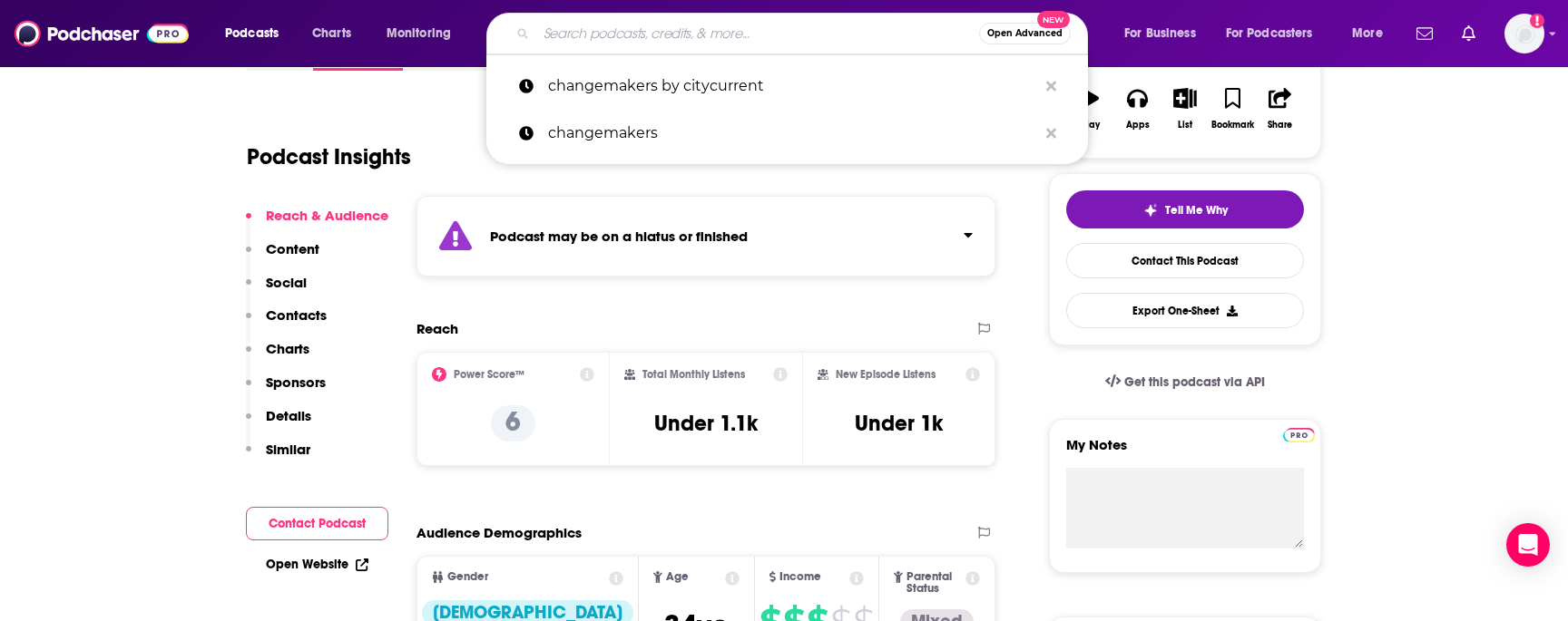
scroll to position [363, 0]
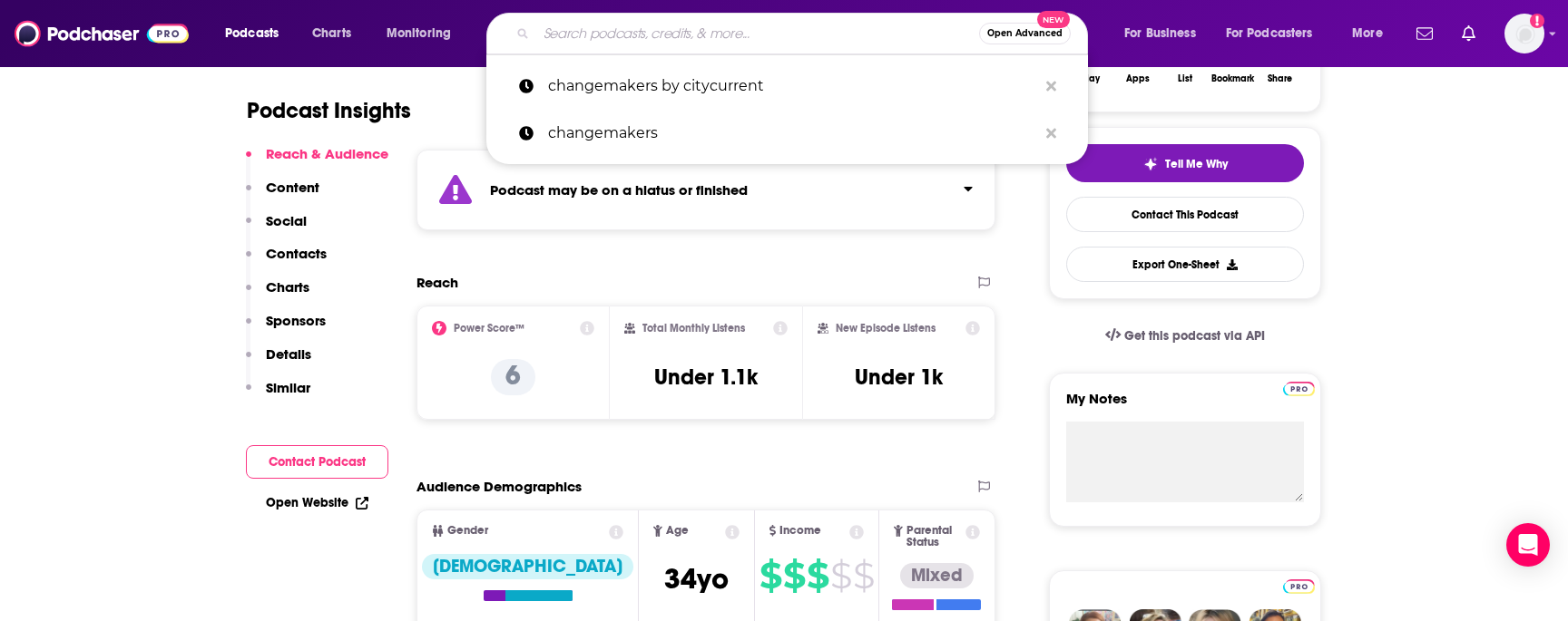
drag, startPoint x: 1418, startPoint y: 286, endPoint x: 1389, endPoint y: 251, distance: 45.5
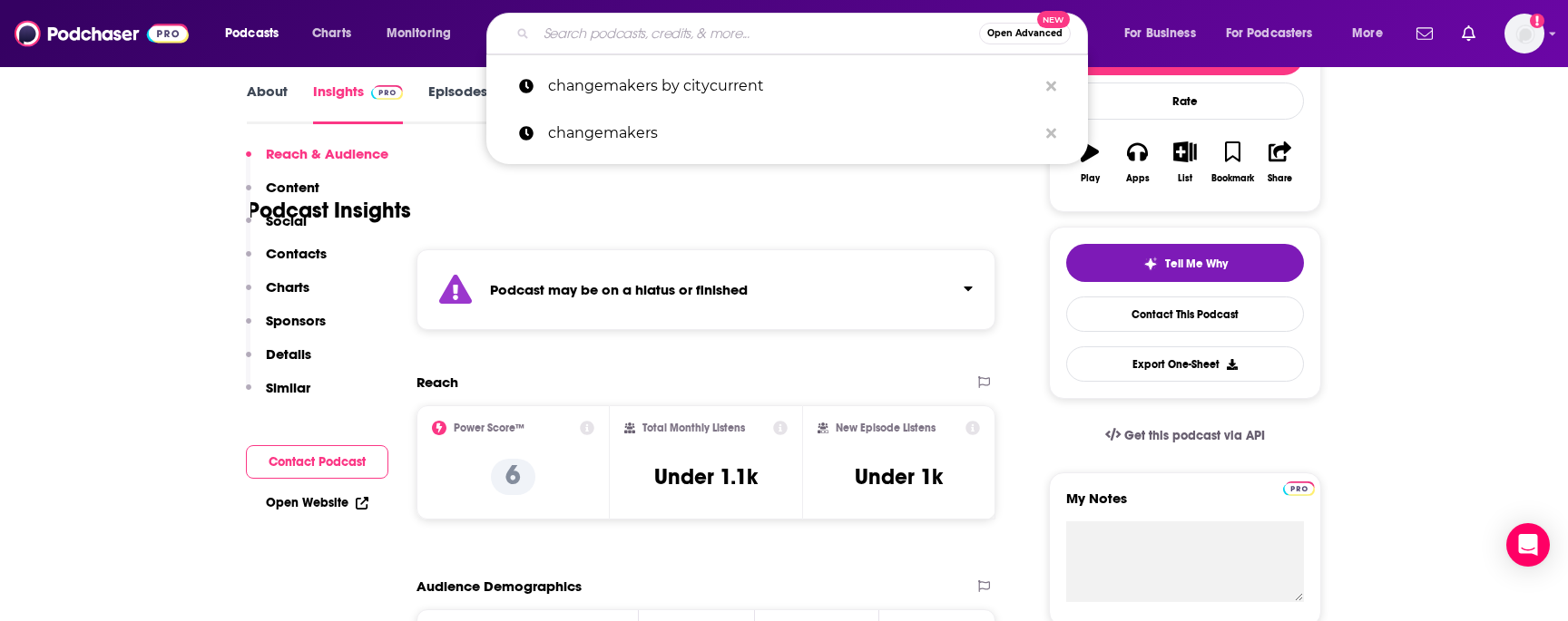
scroll to position [0, 0]
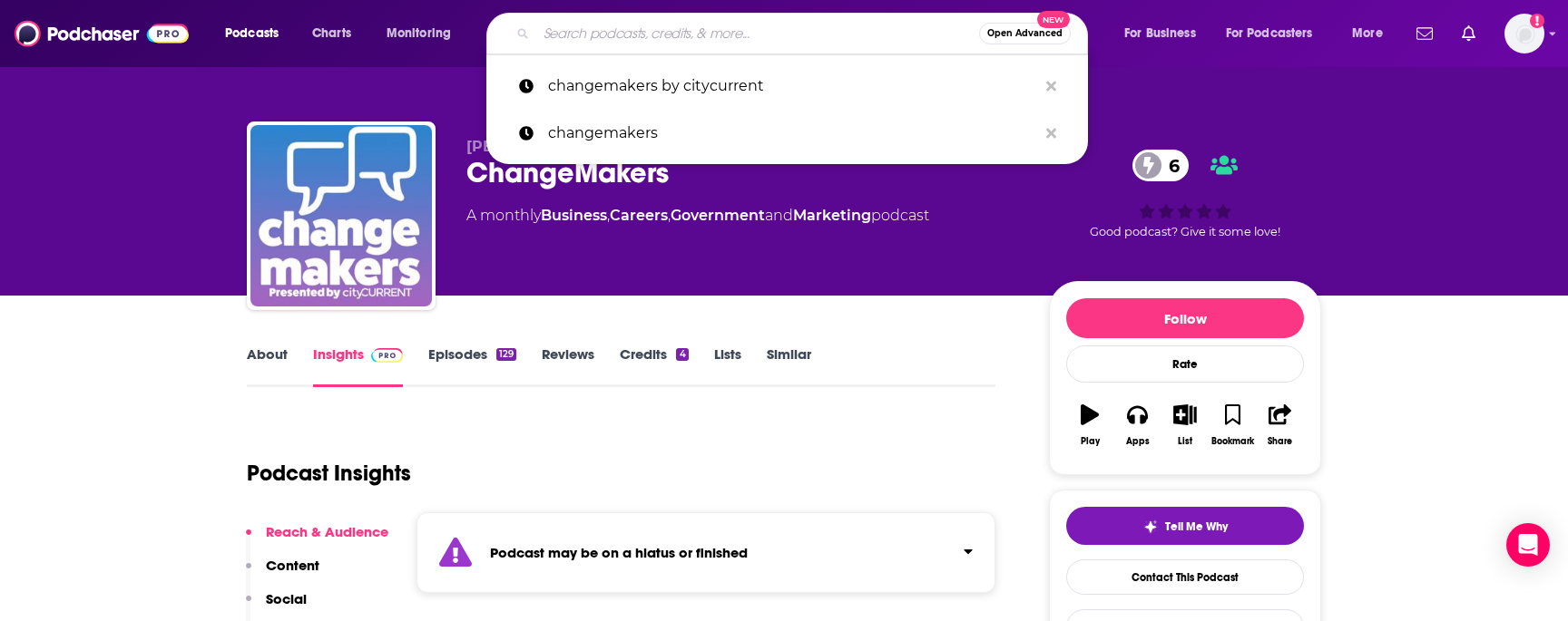
click at [450, 353] on link "Episodes 129" at bounding box center [471, 366] width 88 height 42
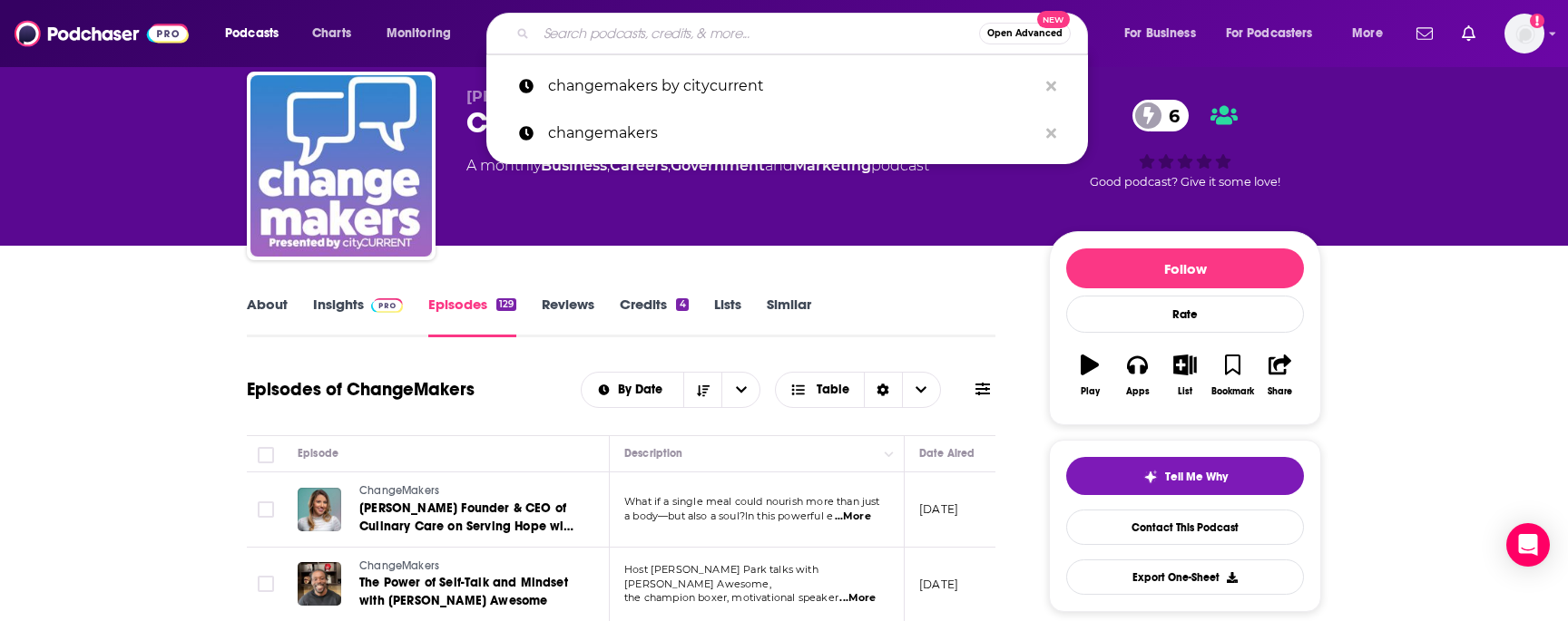
scroll to position [91, 0]
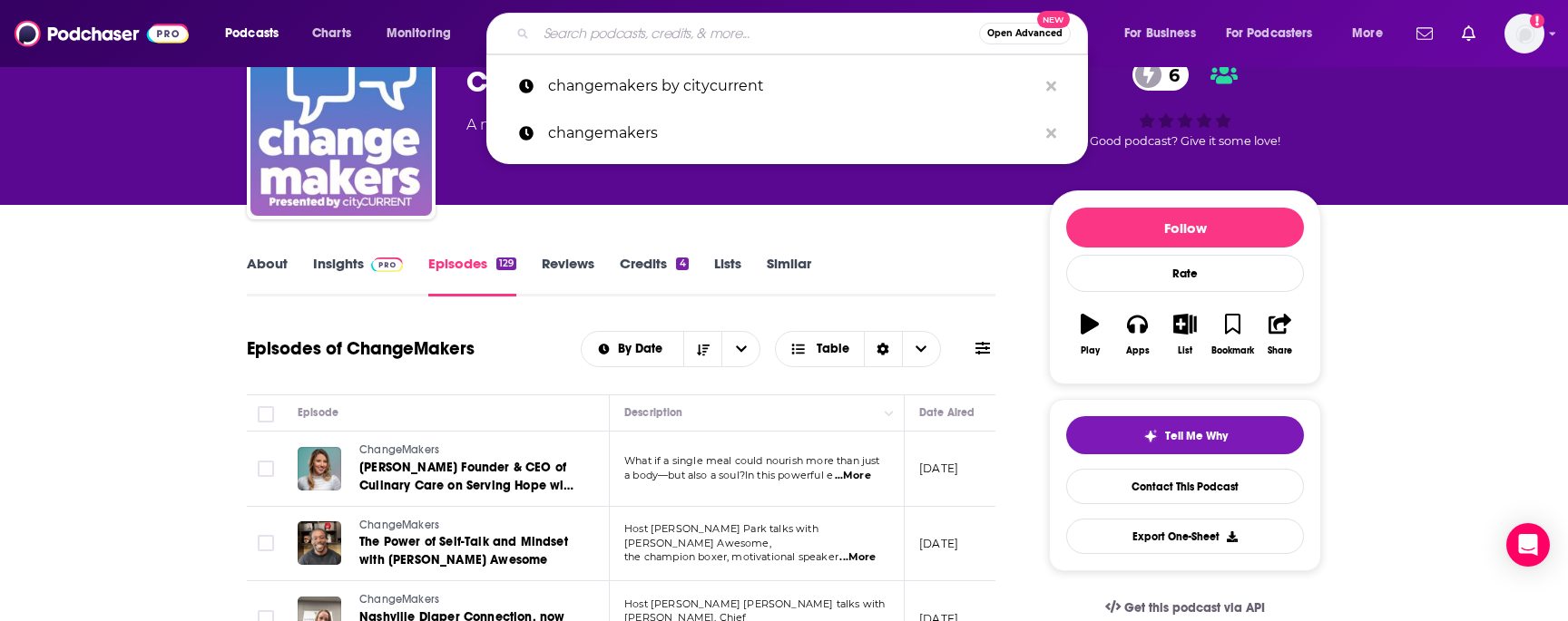
click at [319, 260] on link "Insights" at bounding box center [358, 275] width 90 height 42
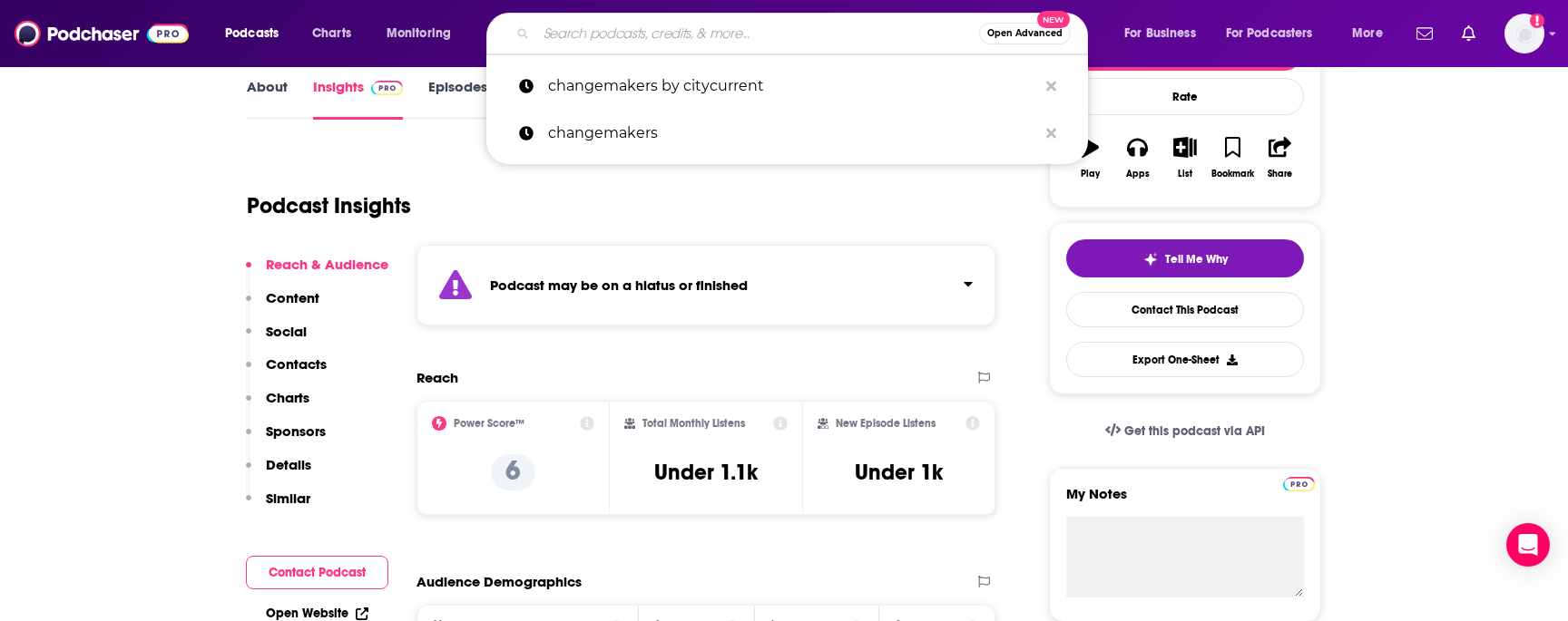
scroll to position [363, 0]
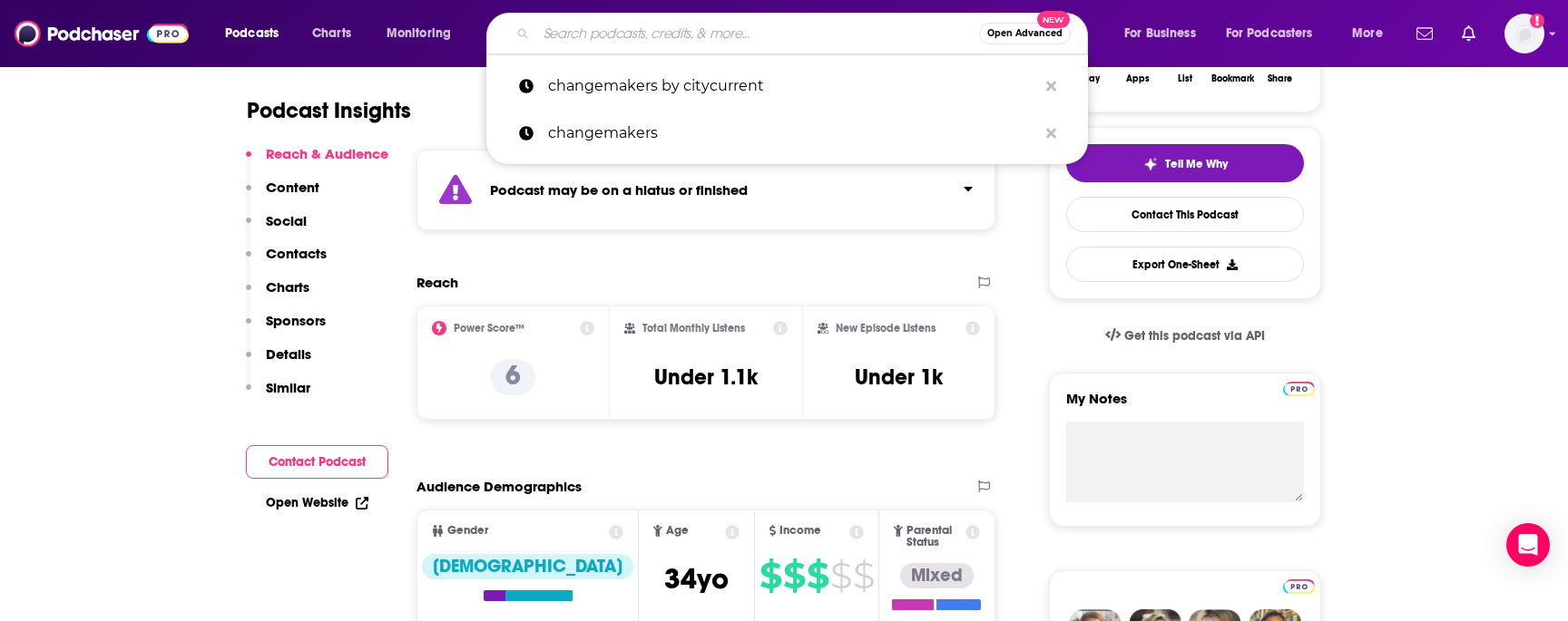
click at [971, 329] on icon at bounding box center [972, 329] width 15 height 15
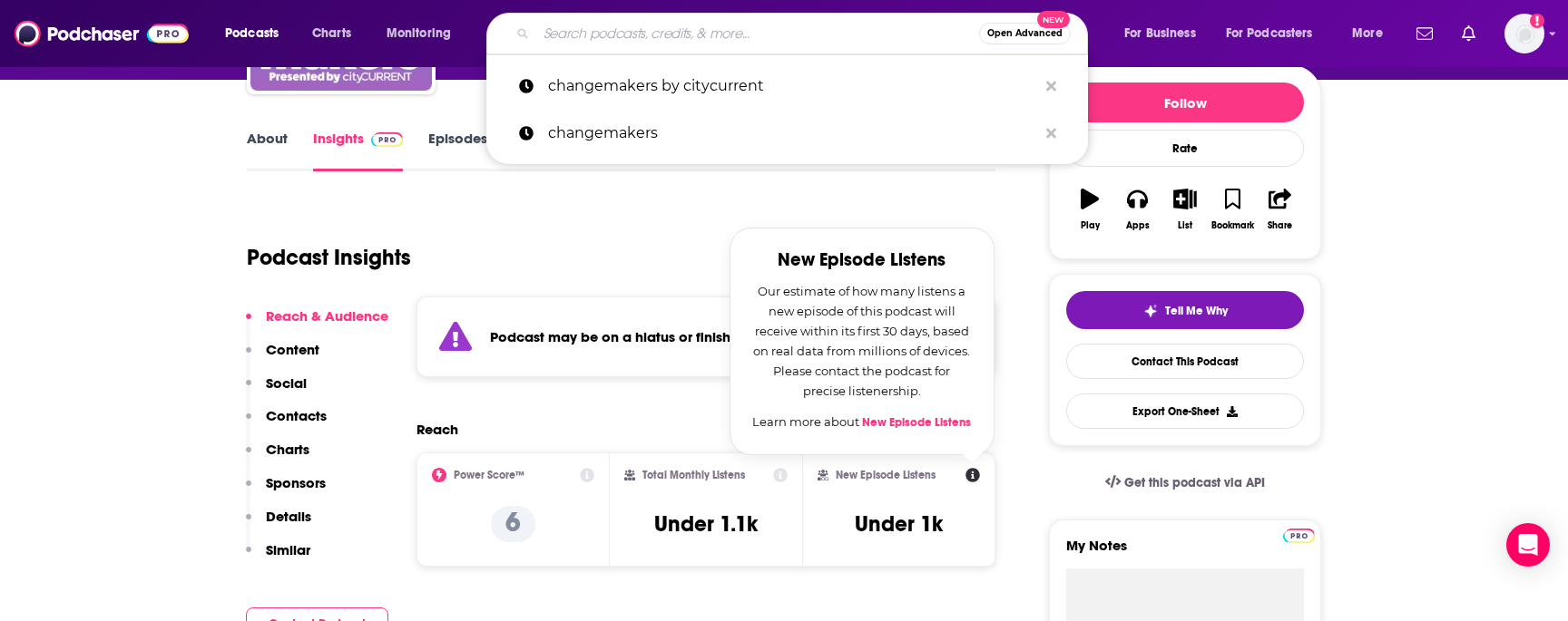
scroll to position [181, 0]
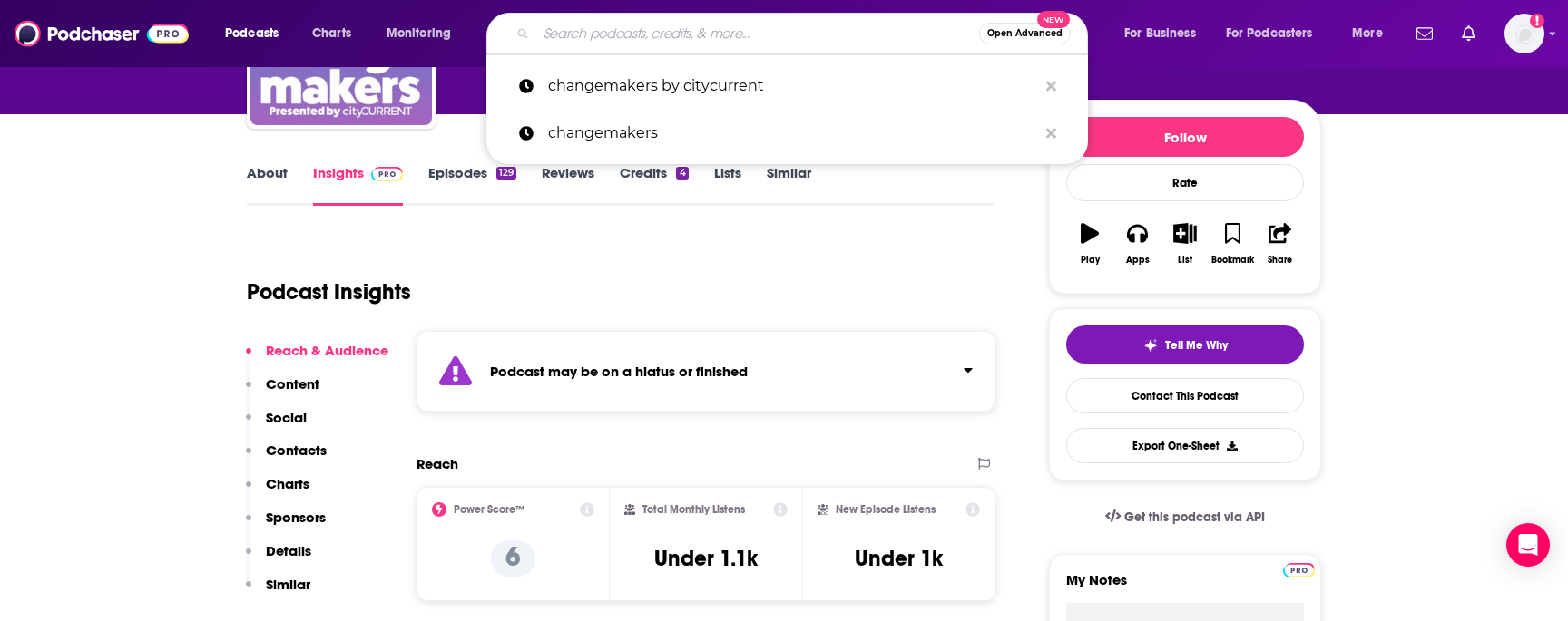
click at [780, 510] on icon at bounding box center [781, 510] width 15 height 15
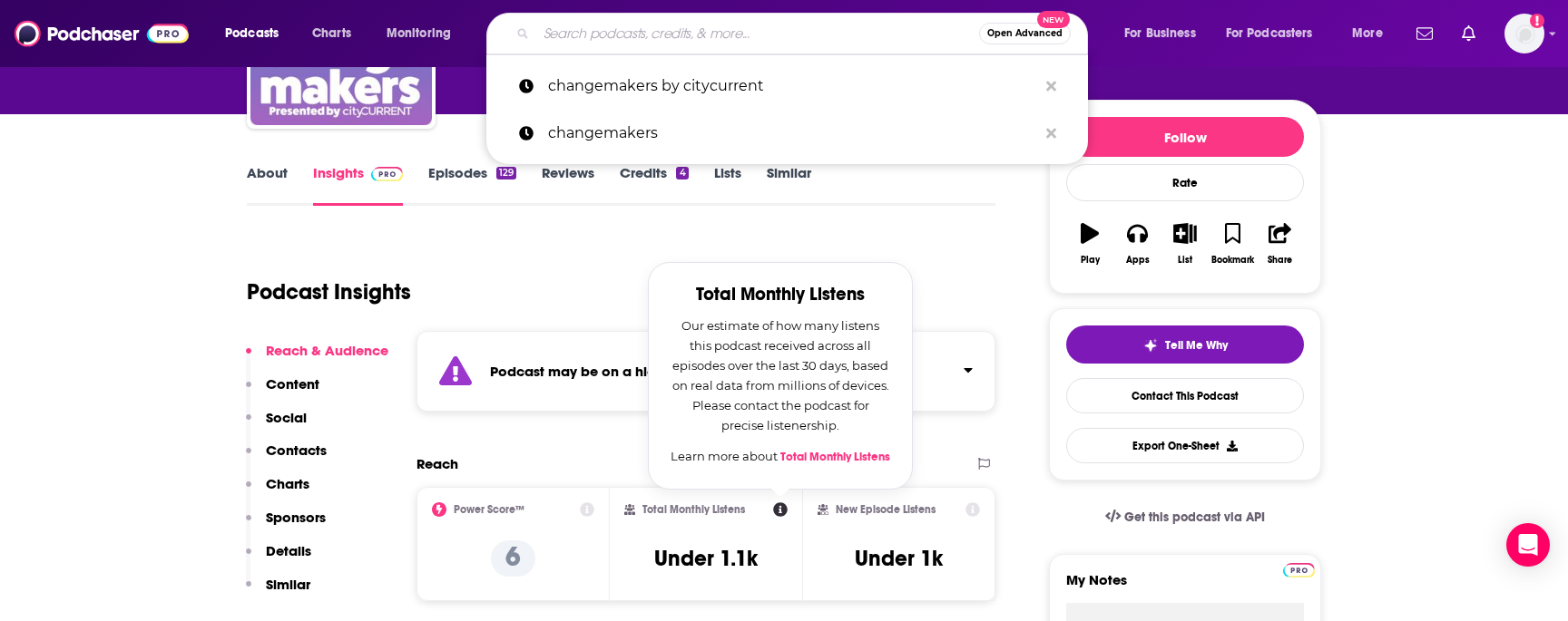
click at [546, 254] on div "Podcast Insights" at bounding box center [613, 281] width 734 height 93
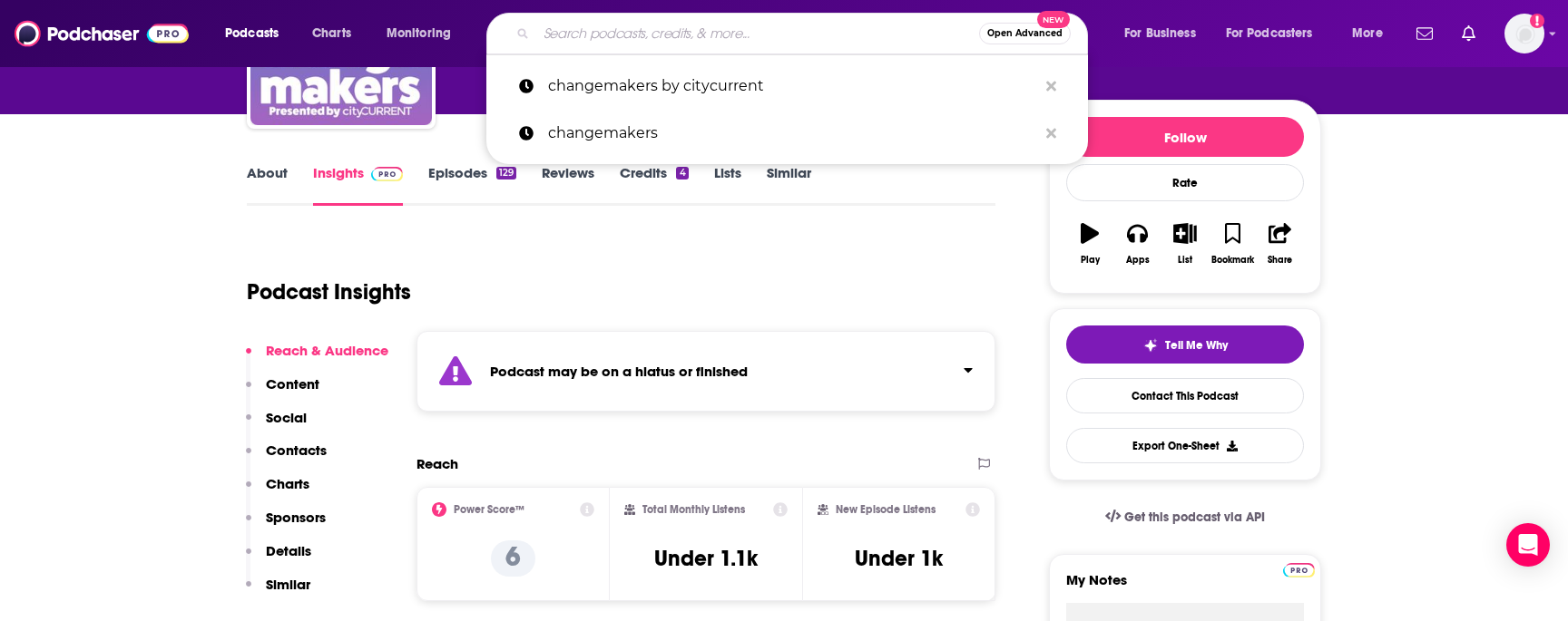
click at [971, 509] on icon at bounding box center [972, 510] width 15 height 15
click at [663, 242] on div "Podcast Insights" at bounding box center [613, 281] width 734 height 93
